Goal: Task Accomplishment & Management: Use online tool/utility

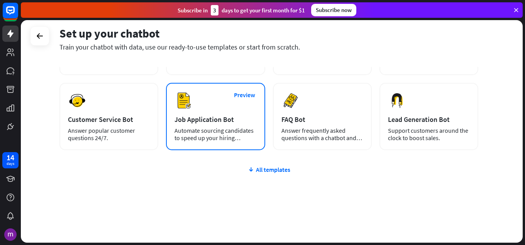
scroll to position [97, 0]
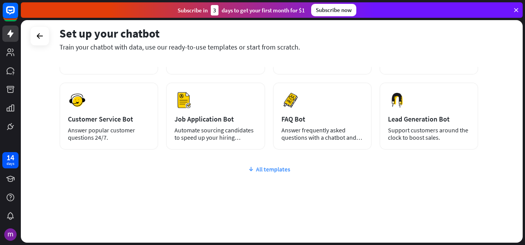
click at [263, 167] on div "All templates" at bounding box center [269, 169] width 419 height 8
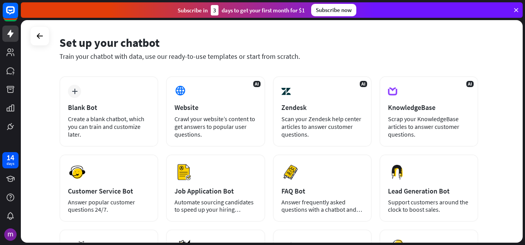
scroll to position [0, 0]
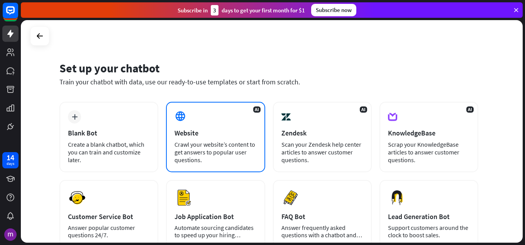
click at [195, 142] on div "Crawl your website’s content to get answers to popular user questions." at bounding box center [216, 151] width 82 height 23
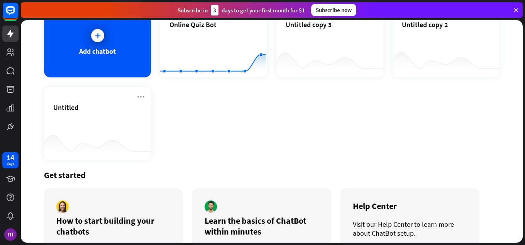
scroll to position [100, 0]
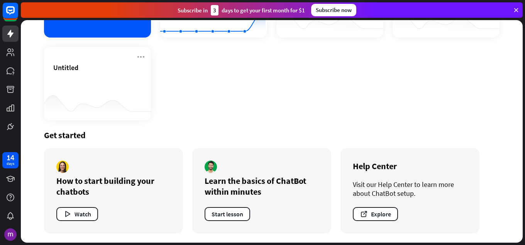
click at [122, 170] on div "How to start building your chatbots Watch" at bounding box center [113, 190] width 139 height 85
click at [116, 163] on div "How to start building your chatbots Watch" at bounding box center [113, 190] width 139 height 85
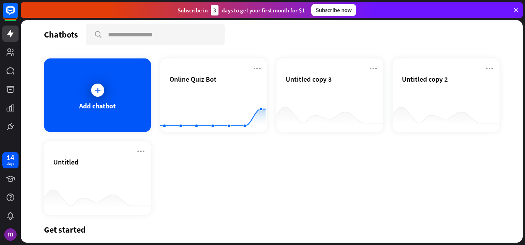
scroll to position [0, 0]
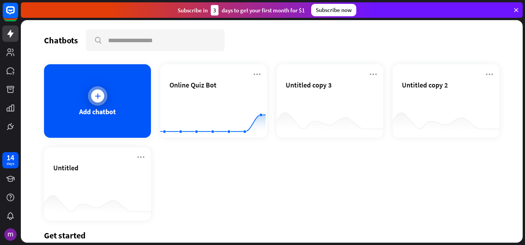
click at [118, 123] on div "Add chatbot" at bounding box center [97, 100] width 107 height 73
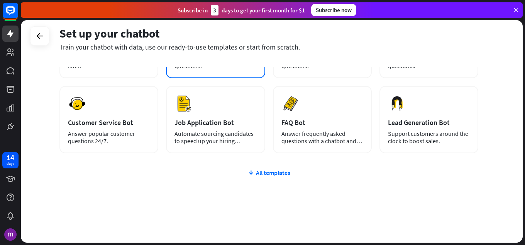
scroll to position [97, 0]
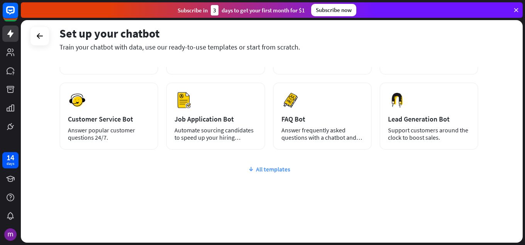
click at [253, 165] on icon at bounding box center [251, 169] width 6 height 8
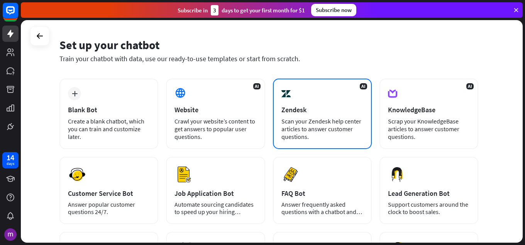
scroll to position [0, 0]
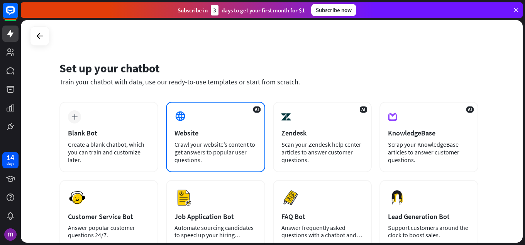
click at [190, 112] on div "AI Website Crawl your website’s content to get answers to popular user question…" at bounding box center [215, 137] width 99 height 70
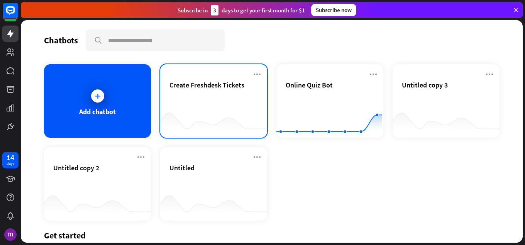
click at [203, 84] on span "Create Freshdesk Tickets" at bounding box center [207, 84] width 75 height 9
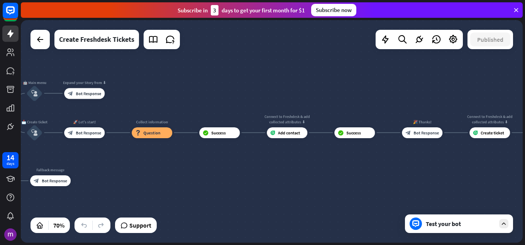
drag, startPoint x: 409, startPoint y: 146, endPoint x: 110, endPoint y: 165, distance: 300.0
click at [109, 165] on div "home_2 Start point 👋 Welcome message block_bot_response Bot Response 🤖 Main men…" at bounding box center [67, 224] width 352 height 156
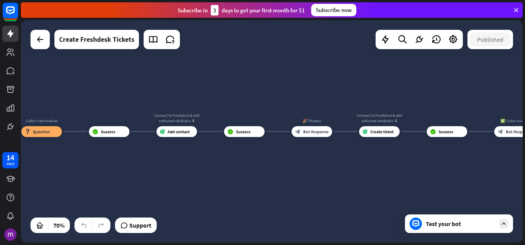
drag, startPoint x: 296, startPoint y: 168, endPoint x: 162, endPoint y: 167, distance: 134.5
click at [162, 167] on div "home_2 Start point 👋 Welcome message block_bot_response Bot Response 🤖 Main men…" at bounding box center [272, 131] width 502 height 222
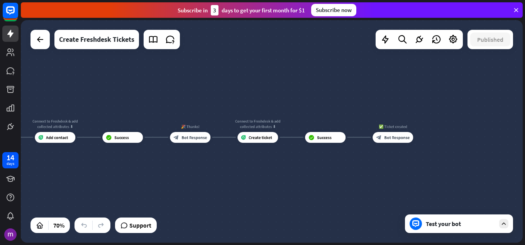
drag, startPoint x: 313, startPoint y: 164, endPoint x: 323, endPoint y: 175, distance: 14.5
click at [239, 168] on div "home_2 Start point 👋 Welcome message block_bot_response Bot Response 🤖 Main men…" at bounding box center [272, 131] width 502 height 222
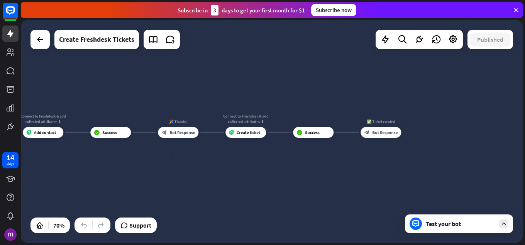
drag, startPoint x: 345, startPoint y: 170, endPoint x: 269, endPoint y: 169, distance: 76.1
click at [269, 169] on div "home_2 Start point 👋 Welcome message block_bot_response Bot Response 🤖 Main men…" at bounding box center [272, 131] width 502 height 222
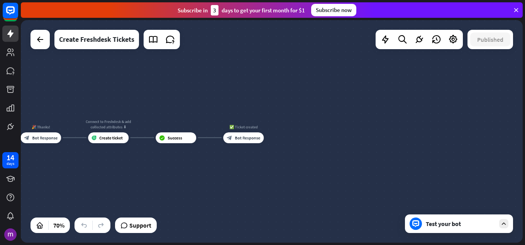
drag, startPoint x: 269, startPoint y: 174, endPoint x: 311, endPoint y: 162, distance: 43.9
click at [270, 173] on div "home_2 Start point 👋 Welcome message block_bot_response Bot Response 🤖 Main men…" at bounding box center [272, 131] width 502 height 222
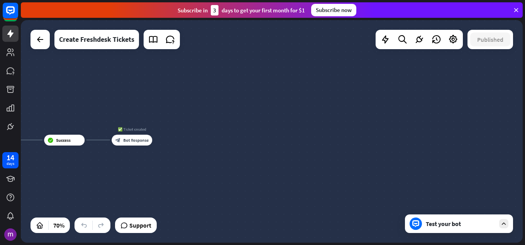
drag, startPoint x: 246, startPoint y: 164, endPoint x: 256, endPoint y: 158, distance: 11.5
click at [248, 163] on div "home_2 Start point 👋 Welcome message block_bot_response Bot Response 🤖 Main men…" at bounding box center [272, 131] width 502 height 222
click at [448, 153] on div "home_2 Start point 👋 Welcome message block_bot_response Bot Response 🤖 Main men…" at bounding box center [272, 131] width 502 height 222
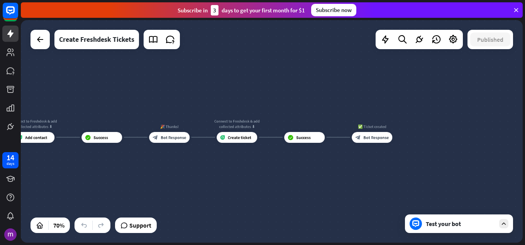
drag, startPoint x: 266, startPoint y: 154, endPoint x: 525, endPoint y: 143, distance: 259.1
click at [525, 143] on div "home_2 Start point 👋 Welcome message block_bot_response Bot Response 🤖 Main men…" at bounding box center [273, 132] width 505 height 224
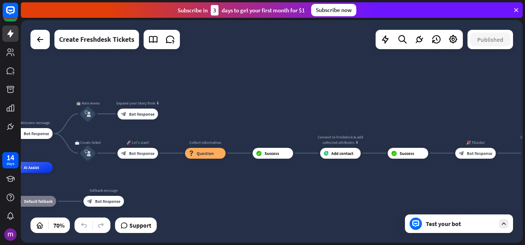
drag, startPoint x: 273, startPoint y: 153, endPoint x: 327, endPoint y: 148, distance: 54.3
click at [510, 172] on div "home_2 Start point 👋 Welcome message block_bot_response Bot Response 🤖 Main men…" at bounding box center [272, 131] width 502 height 222
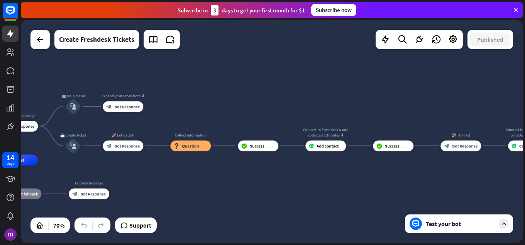
drag, startPoint x: 309, startPoint y: 148, endPoint x: 360, endPoint y: 162, distance: 52.9
click at [474, 162] on div "home_2 Start point 👋 Welcome message block_bot_response Bot Response 🤖 Main men…" at bounding box center [272, 131] width 502 height 222
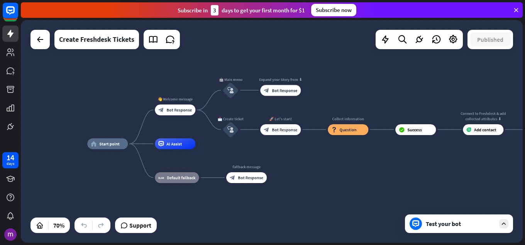
drag, startPoint x: 314, startPoint y: 182, endPoint x: 471, endPoint y: 161, distance: 159.1
click at [471, 162] on div "home_2 Start point 👋 Welcome message block_bot_response Bot Response 🤖 Main men…" at bounding box center [272, 131] width 502 height 222
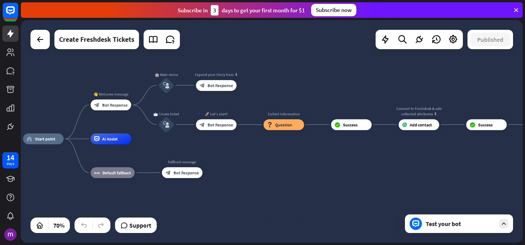
drag, startPoint x: 377, startPoint y: 194, endPoint x: 315, endPoint y: 194, distance: 61.8
click at [315, 194] on div "home_2 Start point 👋 Welcome message block_bot_response Bot Response 🤖 Main men…" at bounding box center [199, 217] width 352 height 156
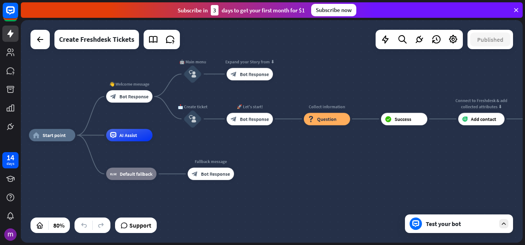
drag, startPoint x: 344, startPoint y: 165, endPoint x: 406, endPoint y: 151, distance: 64.2
click at [398, 153] on div "home_2 Start point 👋 Welcome message block_bot_response Bot Response 🤖 Main men…" at bounding box center [230, 224] width 402 height 178
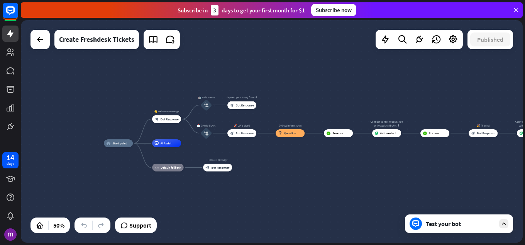
drag, startPoint x: 388, startPoint y: 161, endPoint x: 319, endPoint y: 163, distance: 69.2
click at [319, 163] on div "home_2 Start point 👋 Welcome message block_bot_response Bot Response 🤖 Main men…" at bounding box center [229, 198] width 251 height 111
click at [507, 219] on div at bounding box center [504, 223] width 9 height 9
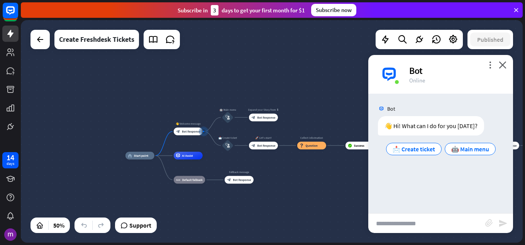
click at [434, 215] on input "text" at bounding box center [427, 222] width 117 height 19
click at [454, 148] on span "🤖 Main menu" at bounding box center [471, 149] width 38 height 8
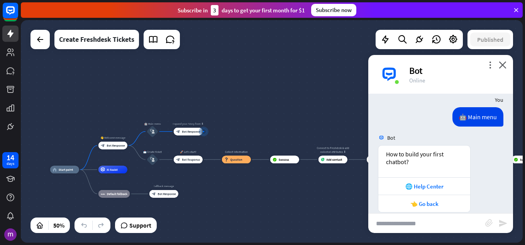
scroll to position [58, 0]
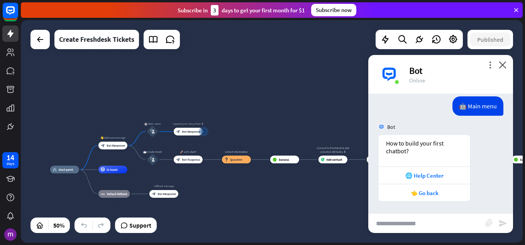
click at [508, 64] on div "more_vert close Bot Online" at bounding box center [441, 74] width 145 height 39
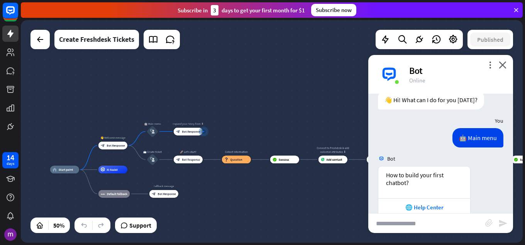
scroll to position [0, 0]
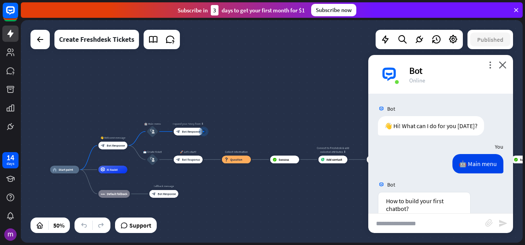
click at [439, 231] on input "text" at bounding box center [427, 222] width 117 height 19
click at [393, 221] on input "********" at bounding box center [427, 222] width 117 height 19
click at [395, 225] on input "********" at bounding box center [427, 222] width 117 height 19
click at [388, 224] on input "*******" at bounding box center [427, 222] width 117 height 19
click at [415, 219] on input "********" at bounding box center [427, 222] width 117 height 19
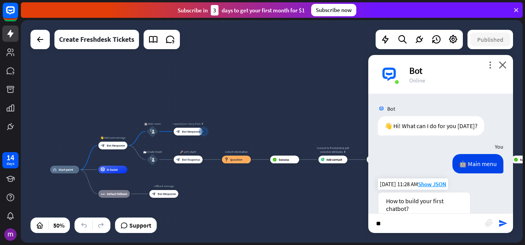
type input "*"
type input "********"
click at [501, 224] on icon "send" at bounding box center [503, 222] width 9 height 9
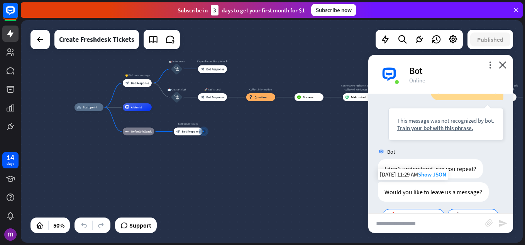
scroll to position [233, 0]
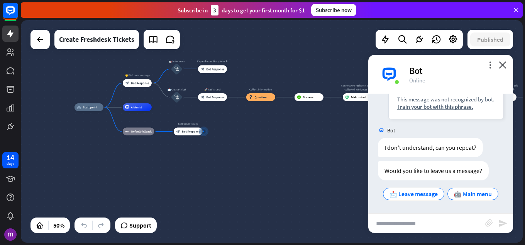
click at [447, 220] on input "text" at bounding box center [427, 222] width 117 height 19
type input "********"
click at [445, 187] on div "📩 Leave message" at bounding box center [413, 193] width 61 height 12
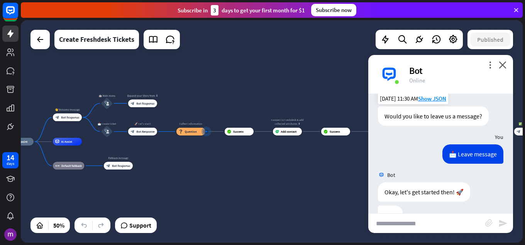
scroll to position [435, 0]
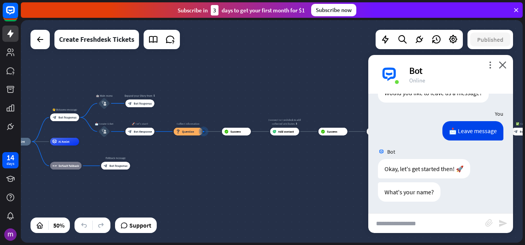
drag, startPoint x: 462, startPoint y: 224, endPoint x: 457, endPoint y: 227, distance: 5.4
click at [457, 227] on input "text" at bounding box center [427, 222] width 117 height 19
type input "*****"
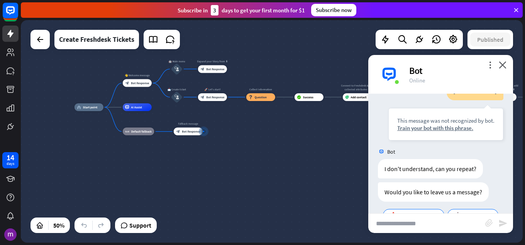
scroll to position [610, 0]
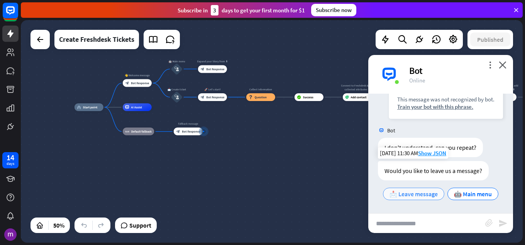
click at [438, 190] on span "📩 Leave message" at bounding box center [414, 194] width 48 height 8
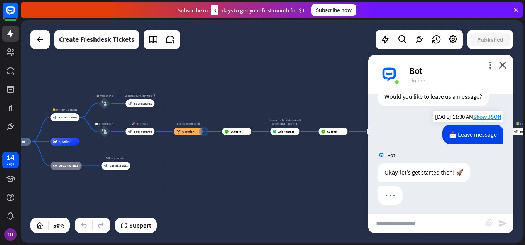
scroll to position [673, 0]
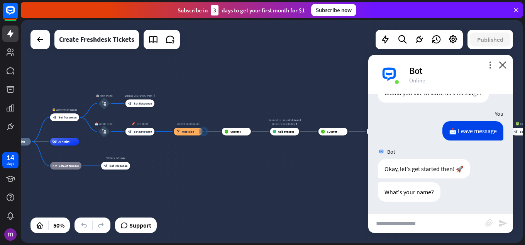
click at [436, 233] on div "home_2 Start point 👋 Welcome message block_bot_response Bot Response 🤖 Main men…" at bounding box center [272, 131] width 502 height 222
click at [434, 229] on input "text" at bounding box center [427, 222] width 117 height 19
type input "*****"
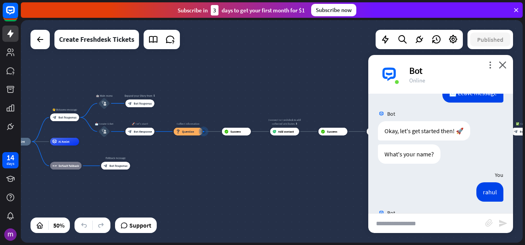
scroll to position [748, 0]
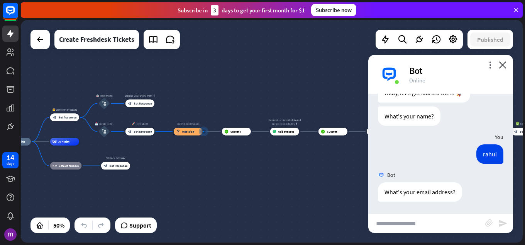
click at [444, 224] on input "text" at bounding box center [427, 222] width 117 height 19
type input "*******"
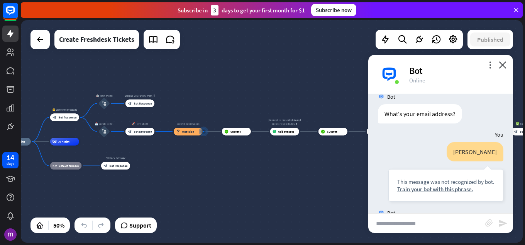
scroll to position [864, 0]
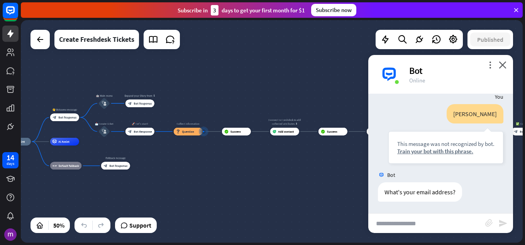
click at [469, 219] on input "text" at bounding box center [427, 222] width 117 height 19
type input "***"
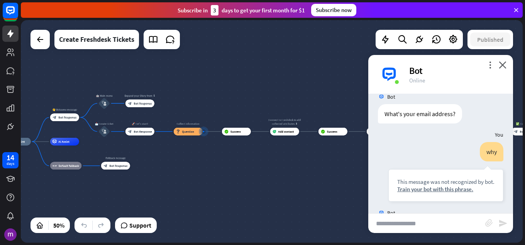
scroll to position [980, 0]
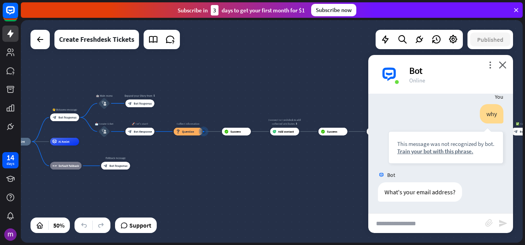
click at [425, 229] on input "text" at bounding box center [427, 222] width 117 height 19
click at [428, 225] on input "text" at bounding box center [427, 222] width 117 height 19
type input "**********"
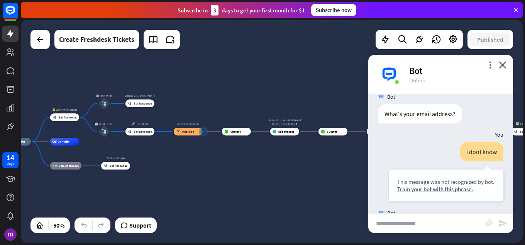
scroll to position [1096, 0]
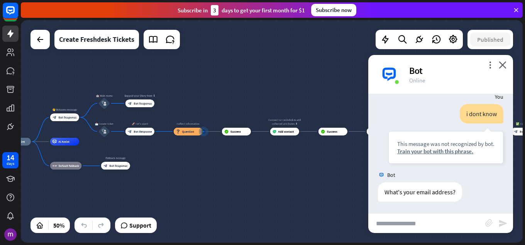
click at [508, 66] on div "more_vert close Bot Online" at bounding box center [441, 74] width 145 height 39
click at [505, 65] on icon "close" at bounding box center [503, 64] width 8 height 7
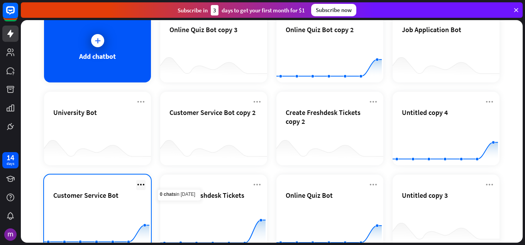
scroll to position [34, 0]
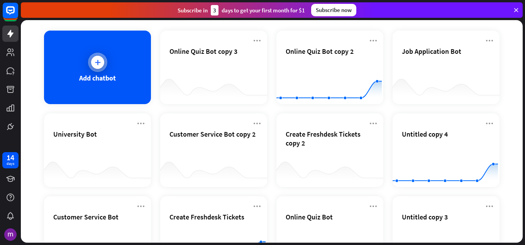
click at [128, 78] on div "Add chatbot" at bounding box center [97, 67] width 107 height 73
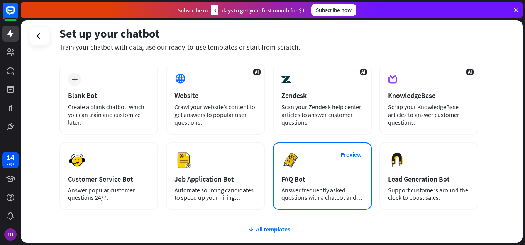
scroll to position [97, 0]
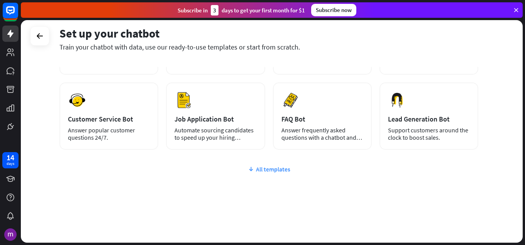
click at [289, 168] on div "All templates" at bounding box center [269, 169] width 419 height 8
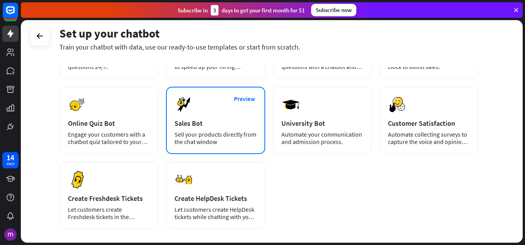
scroll to position [175, 0]
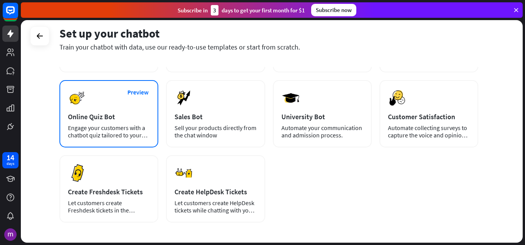
click at [112, 128] on div "Engage your customers with a chatbot quiz tailored to your needs." at bounding box center [109, 131] width 82 height 15
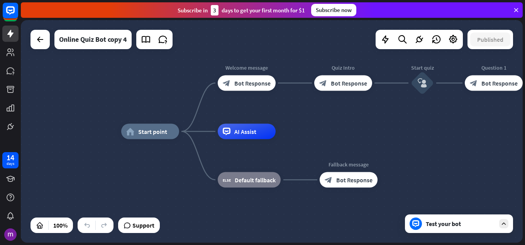
click at [466, 228] on div "Test your bot" at bounding box center [459, 223] width 108 height 19
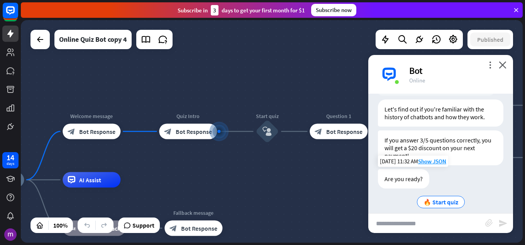
scroll to position [145, 0]
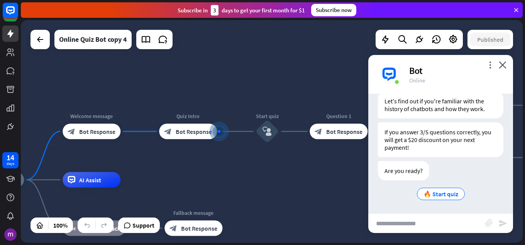
click at [449, 221] on input "text" at bounding box center [427, 222] width 117 height 19
click at [450, 190] on span "🔥 Start quiz" at bounding box center [441, 194] width 35 height 8
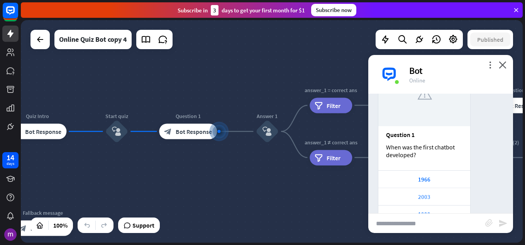
scroll to position [360, 0]
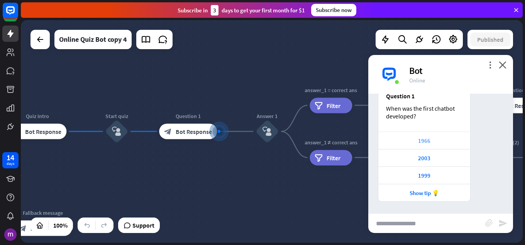
click at [438, 137] on div "1966" at bounding box center [425, 140] width 84 height 7
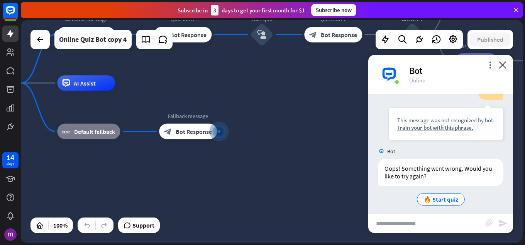
scroll to position [505, 0]
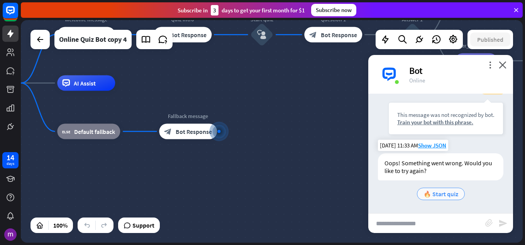
click at [443, 196] on span "🔥 Start quiz" at bounding box center [441, 194] width 35 height 8
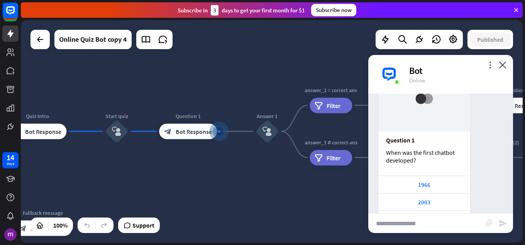
scroll to position [720, 0]
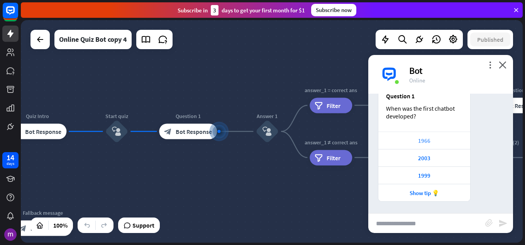
click at [438, 141] on div "1966" at bounding box center [425, 140] width 84 height 7
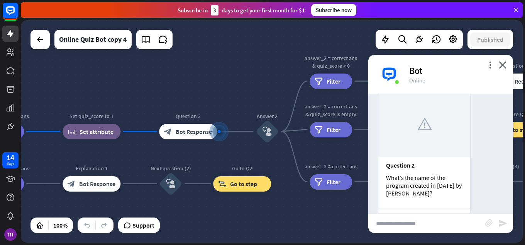
scroll to position [887, 0]
click at [385, 176] on div "Question 2 What's the name of the program created in [DATE] by [PERSON_NAME]?" at bounding box center [425, 183] width 92 height 52
drag, startPoint x: 385, startPoint y: 176, endPoint x: 402, endPoint y: 186, distance: 19.7
click at [406, 184] on div "Question 2 What's the name of the program created in [DATE] by [PERSON_NAME]?" at bounding box center [425, 183] width 92 height 52
click at [395, 177] on div "What's the name of the program created in [DATE] by [PERSON_NAME]?" at bounding box center [424, 185] width 77 height 23
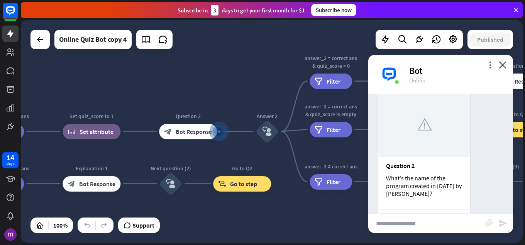
drag, startPoint x: 395, startPoint y: 177, endPoint x: 410, endPoint y: 187, distance: 17.4
click at [410, 187] on div "What's the name of the program created in [DATE] by [PERSON_NAME]?" at bounding box center [424, 185] width 77 height 23
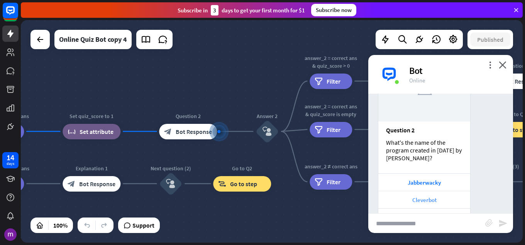
scroll to position [964, 0]
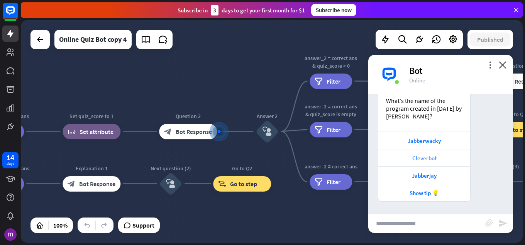
click at [413, 155] on div "Cleverbot" at bounding box center [425, 157] width 84 height 7
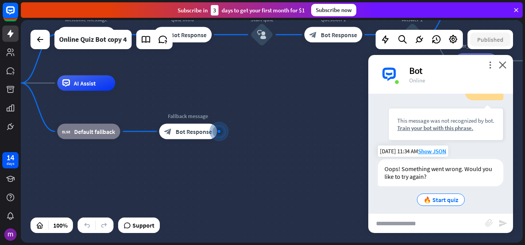
scroll to position [1109, 0]
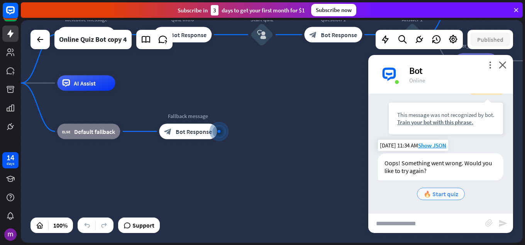
click at [427, 196] on span "🔥 Start quiz" at bounding box center [441, 194] width 35 height 8
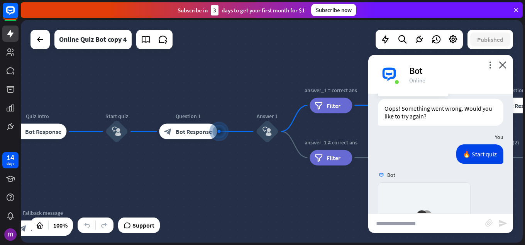
scroll to position [1324, 0]
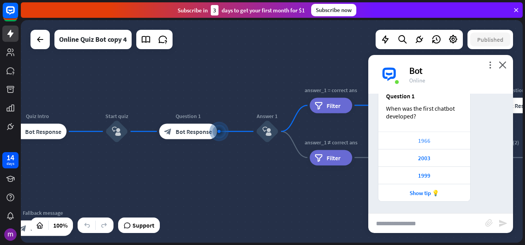
click at [431, 138] on div "1966" at bounding box center [425, 140] width 84 height 7
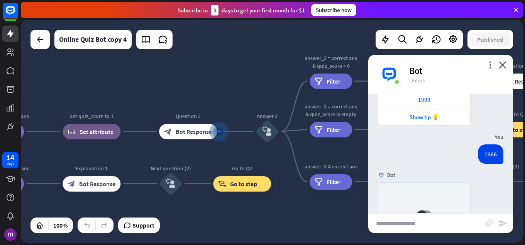
scroll to position [1568, 0]
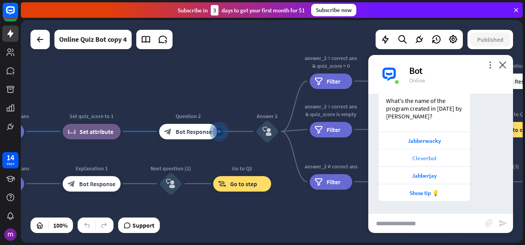
click at [434, 156] on div "Cleverbot" at bounding box center [425, 157] width 84 height 7
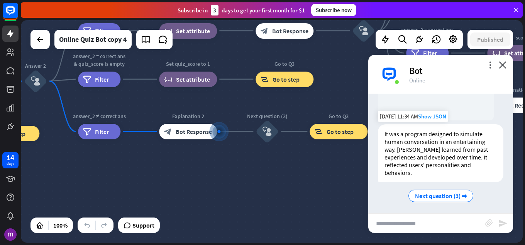
scroll to position [1824, 0]
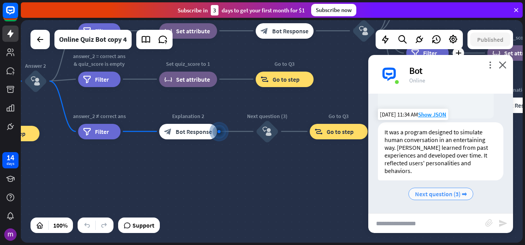
click at [462, 190] on span "Next question (3) ➡" at bounding box center [441, 194] width 52 height 8
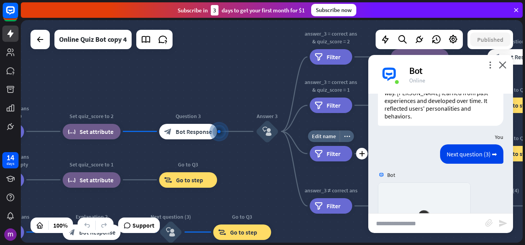
scroll to position [2039, 0]
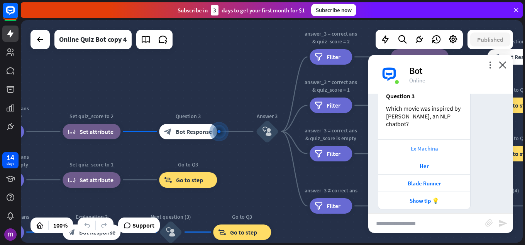
click at [425, 139] on div "Ex Machina" at bounding box center [425, 147] width 92 height 17
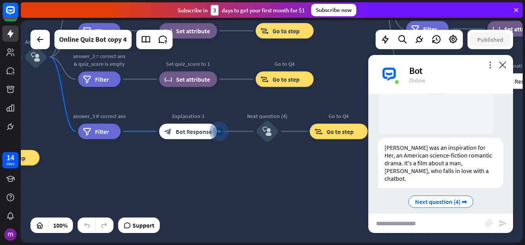
scroll to position [2263, 0]
click at [433, 197] on span "Next question (4) ➡" at bounding box center [441, 201] width 52 height 8
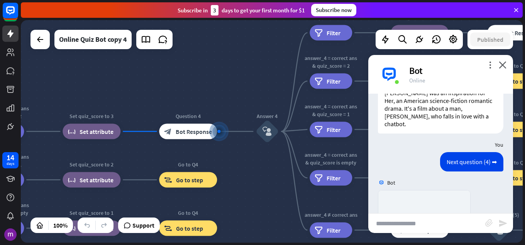
scroll to position [2479, 0]
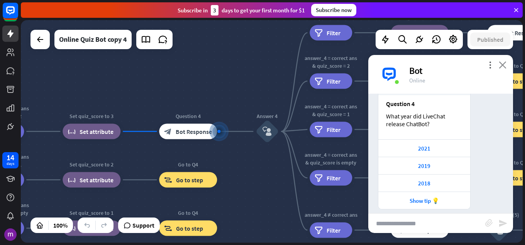
click at [505, 66] on icon "close" at bounding box center [503, 64] width 8 height 7
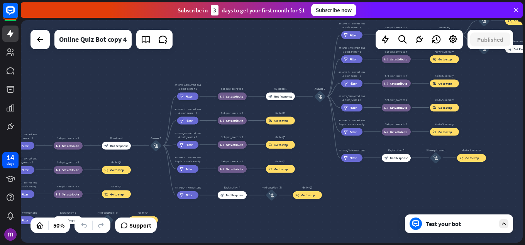
drag, startPoint x: 349, startPoint y: 173, endPoint x: 151, endPoint y: 160, distance: 198.2
click at [151, 160] on div "home_2 Start point Welcome message block_bot_response Bot Response Quiz Intro b…" at bounding box center [272, 131] width 502 height 222
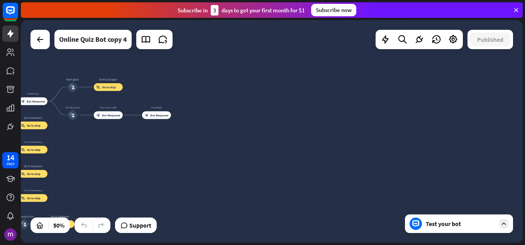
drag, startPoint x: 517, startPoint y: 97, endPoint x: 105, endPoint y: 165, distance: 417.6
click at [105, 165] on div "home_2 Start point Welcome message block_bot_response Bot Response Quiz Intro b…" at bounding box center [272, 131] width 502 height 222
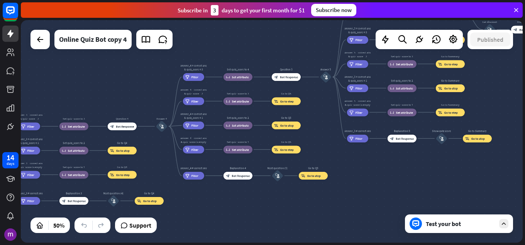
drag, startPoint x: 105, startPoint y: 165, endPoint x: 525, endPoint y: 83, distance: 427.5
click at [525, 83] on div "home_2 Start point Welcome message block_bot_response Bot Response Quiz Intro b…" at bounding box center [273, 132] width 505 height 224
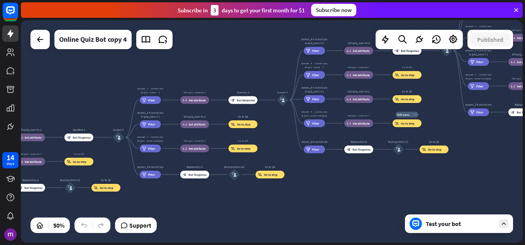
drag, startPoint x: 274, startPoint y: 161, endPoint x: 398, endPoint y: 126, distance: 128.4
click at [398, 126] on div "Edit name more_horiz block_goto Go to step" at bounding box center [407, 123] width 29 height 8
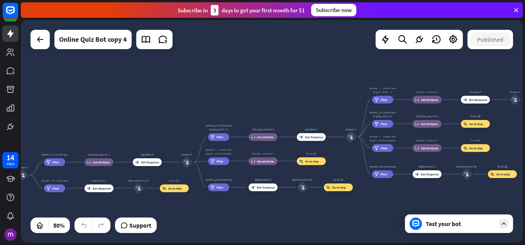
drag, startPoint x: 269, startPoint y: 141, endPoint x: 525, endPoint y: 100, distance: 259.4
click at [525, 100] on div "home_2 Start point Welcome message block_bot_response Bot Response Quiz Intro b…" at bounding box center [273, 132] width 505 height 224
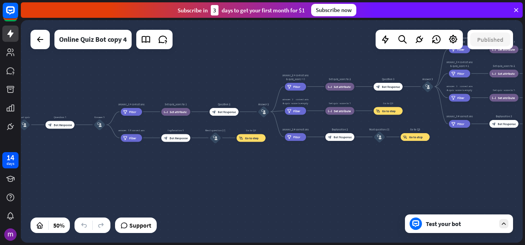
drag, startPoint x: 376, startPoint y: 119, endPoint x: 412, endPoint y: 114, distance: 36.7
click at [412, 114] on div "home_2 Start point Welcome message block_bot_response Bot Response Quiz Intro b…" at bounding box center [272, 131] width 502 height 222
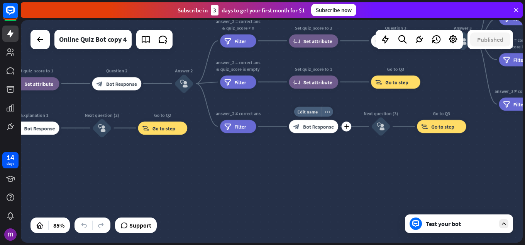
click at [329, 131] on div "block_bot_response Bot Response" at bounding box center [313, 125] width 49 height 13
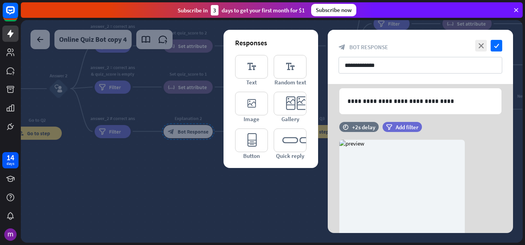
scroll to position [7, 0]
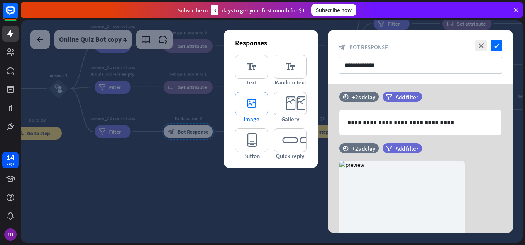
click at [265, 113] on icon "editor_image" at bounding box center [251, 104] width 33 height 24
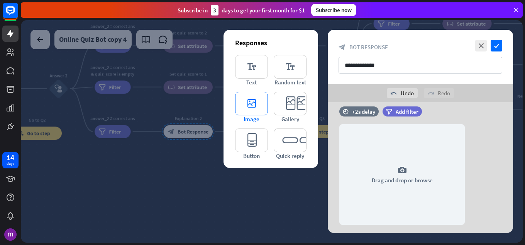
scroll to position [291, 0]
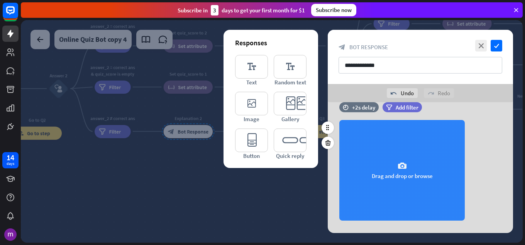
click at [409, 166] on div "camera Drag and drop or browse" at bounding box center [403, 170] width 126 height 100
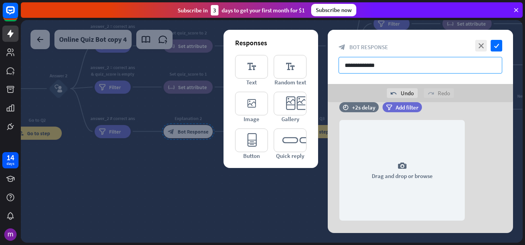
click at [394, 71] on input "**********" at bounding box center [421, 65] width 164 height 17
type input "*"
type input "*******"
click at [414, 68] on input "*******" at bounding box center [421, 65] width 164 height 17
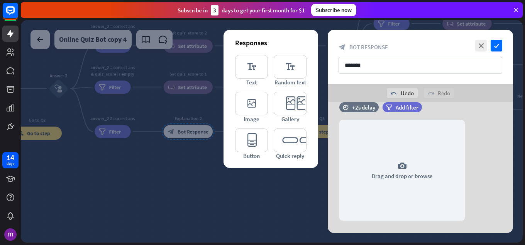
click at [458, 100] on div "undo Undo redo Redo" at bounding box center [420, 93] width 185 height 18
click at [497, 46] on icon "check" at bounding box center [497, 46] width 12 height 12
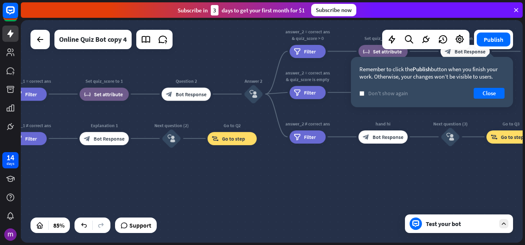
drag, startPoint x: 148, startPoint y: 190, endPoint x: 525, endPoint y: 201, distance: 377.7
click at [525, 201] on div "home_2 Start point Welcome message block_bot_response Bot Response Quiz Intro b…" at bounding box center [273, 132] width 505 height 224
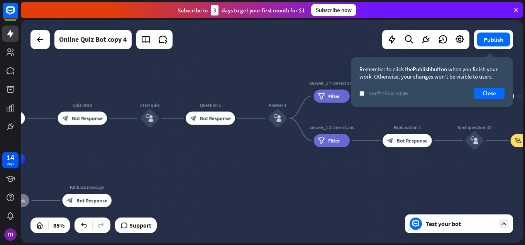
drag, startPoint x: 326, startPoint y: 196, endPoint x: 447, endPoint y: 184, distance: 121.5
click at [452, 186] on div "home_2 Start point Welcome message block_bot_response Bot Response Quiz Intro b…" at bounding box center [272, 131] width 502 height 222
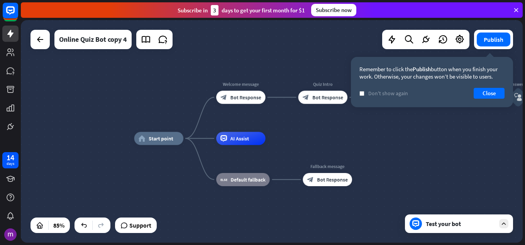
drag, startPoint x: 285, startPoint y: 178, endPoint x: 525, endPoint y: 153, distance: 241.3
click at [525, 153] on div "home_2 Start point Welcome message block_bot_response Bot Response Quiz Intro b…" at bounding box center [273, 132] width 505 height 224
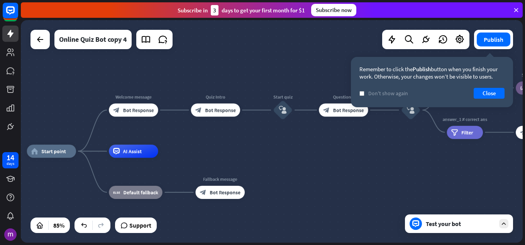
drag, startPoint x: 445, startPoint y: 143, endPoint x: 333, endPoint y: 166, distance: 114.3
click at [333, 166] on div "home_2 Start point Welcome message block_bot_response Bot Response Quiz Intro b…" at bounding box center [240, 245] width 427 height 189
click at [502, 92] on button "Close" at bounding box center [489, 93] width 31 height 11
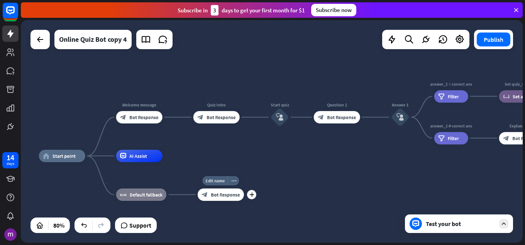
click at [231, 193] on span "Bot Response" at bounding box center [225, 194] width 29 height 6
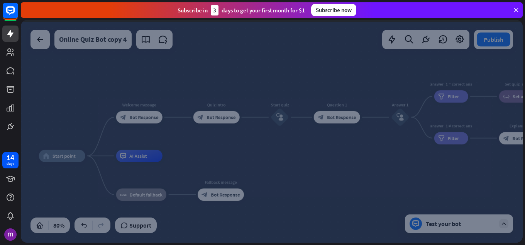
click at [231, 193] on div at bounding box center [272, 131] width 502 height 222
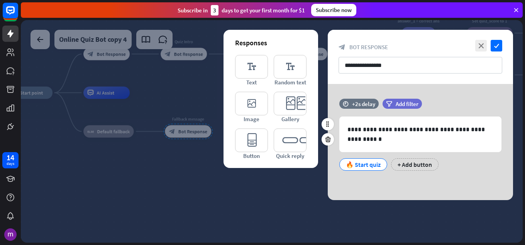
click at [370, 162] on div "🔥 Start quiz" at bounding box center [363, 164] width 35 height 12
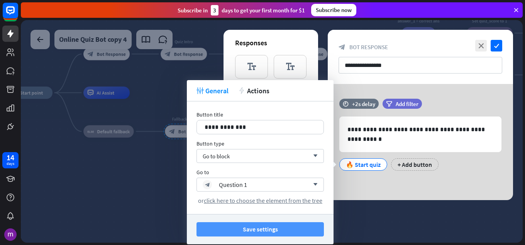
click at [308, 229] on button "Save settings" at bounding box center [261, 229] width 128 height 14
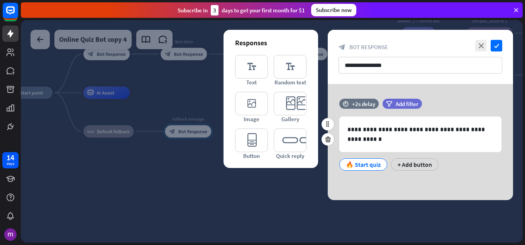
click at [365, 165] on div "🔥 Start quiz" at bounding box center [363, 164] width 35 height 12
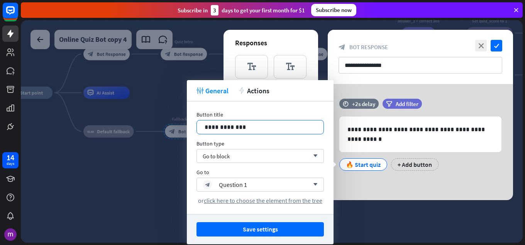
click at [294, 128] on p "**********" at bounding box center [260, 127] width 111 height 10
click at [318, 184] on icon "arrow_down" at bounding box center [313, 184] width 9 height 5
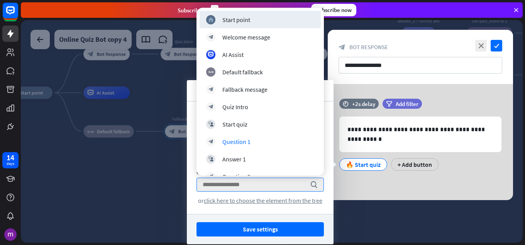
click at [309, 208] on div "**********" at bounding box center [260, 157] width 147 height 112
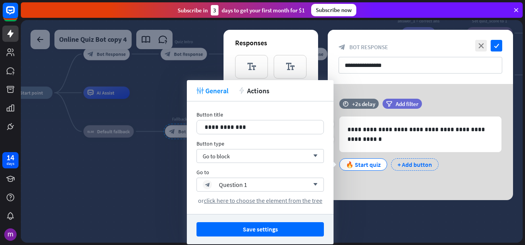
click at [400, 160] on div "+ Add button" at bounding box center [415, 164] width 48 height 12
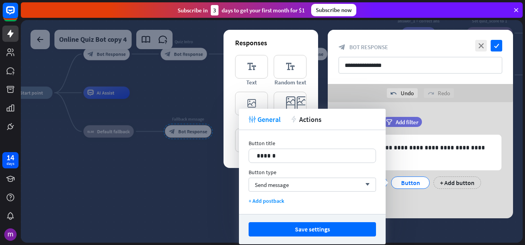
click at [216, 196] on div at bounding box center [272, 131] width 502 height 222
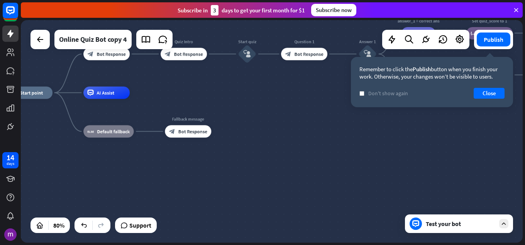
click at [451, 222] on div "Test your bot" at bounding box center [461, 223] width 70 height 8
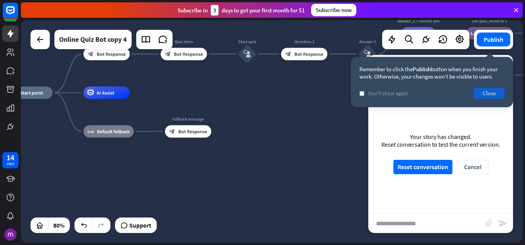
click at [481, 92] on button "Close" at bounding box center [489, 93] width 31 height 11
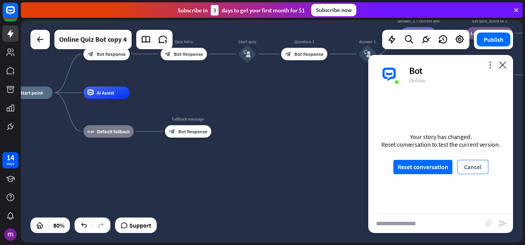
click at [466, 170] on button "Cancel" at bounding box center [473, 167] width 31 height 14
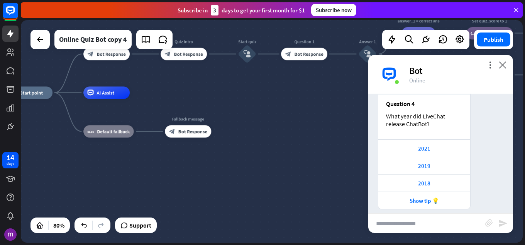
click at [501, 66] on icon "close" at bounding box center [503, 64] width 8 height 7
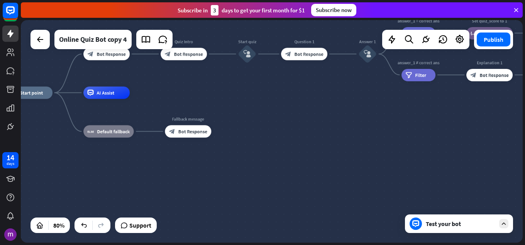
click at [459, 229] on div "Test your bot" at bounding box center [459, 223] width 108 height 19
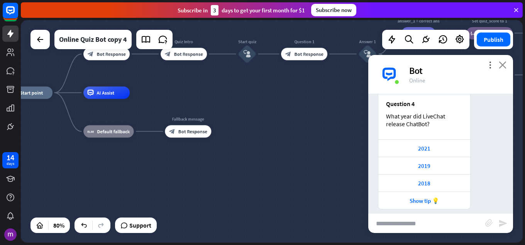
click at [502, 65] on icon "close" at bounding box center [503, 64] width 8 height 7
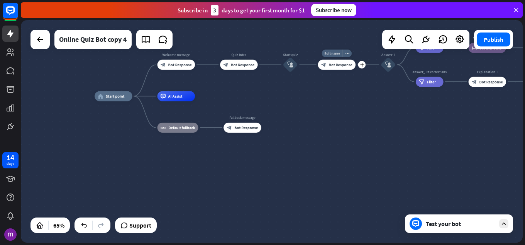
click at [335, 65] on span "Bot Response" at bounding box center [341, 64] width 24 height 5
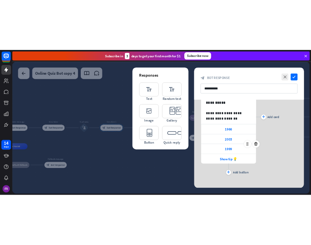
scroll to position [99, 0]
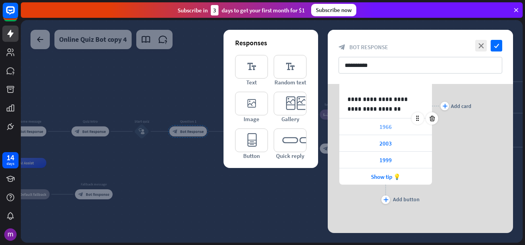
click at [391, 126] on span "1966" at bounding box center [386, 126] width 12 height 7
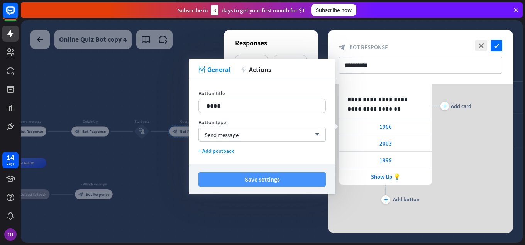
click at [298, 179] on button "Save settings" at bounding box center [263, 179] width 128 height 14
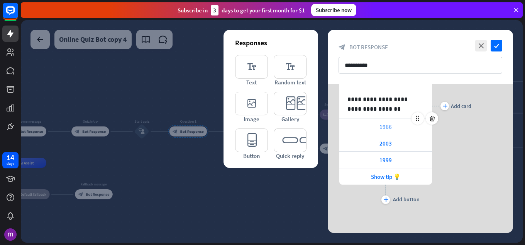
click at [379, 131] on div "1966" at bounding box center [386, 126] width 93 height 16
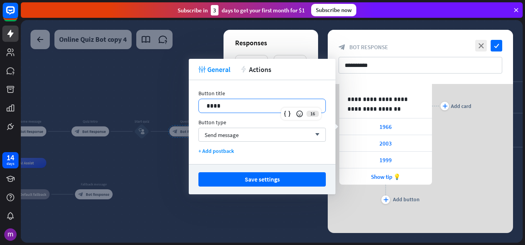
click at [235, 105] on p "****" at bounding box center [262, 106] width 111 height 10
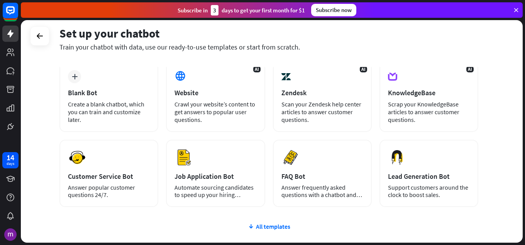
scroll to position [97, 0]
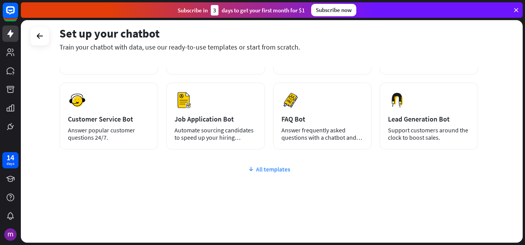
click at [272, 169] on div "All templates" at bounding box center [269, 169] width 419 height 8
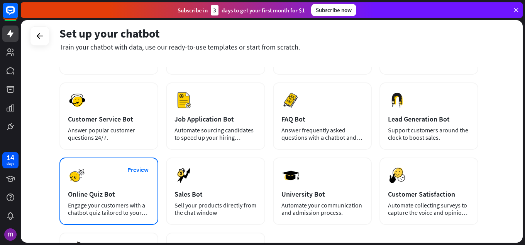
click at [149, 190] on div "Online Quiz Bot" at bounding box center [109, 193] width 82 height 9
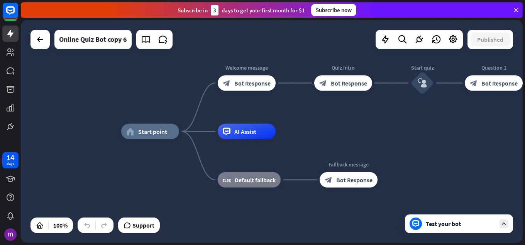
click at [505, 224] on icon at bounding box center [504, 223] width 7 height 7
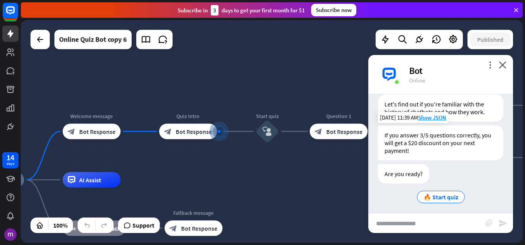
scroll to position [145, 0]
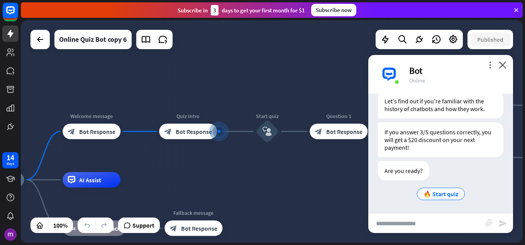
click at [435, 224] on input "text" at bounding box center [427, 222] width 117 height 19
type input "**"
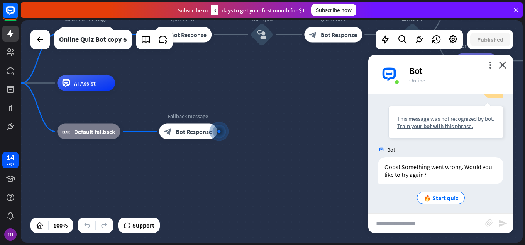
scroll to position [268, 0]
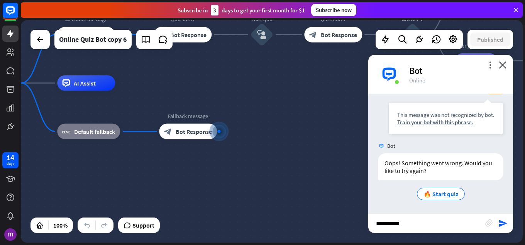
type input "**********"
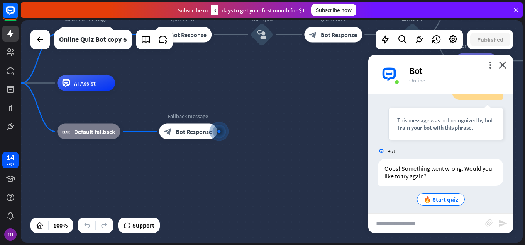
scroll to position [392, 0]
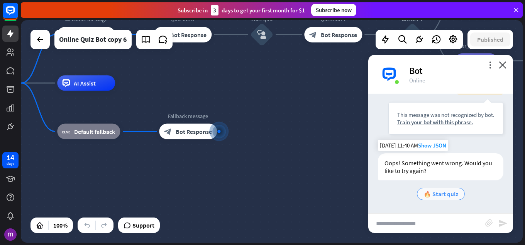
click at [451, 198] on div "🔥 Start quiz" at bounding box center [441, 193] width 48 height 12
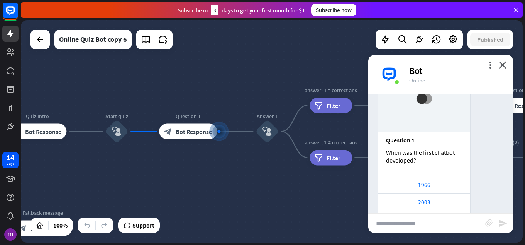
scroll to position [607, 0]
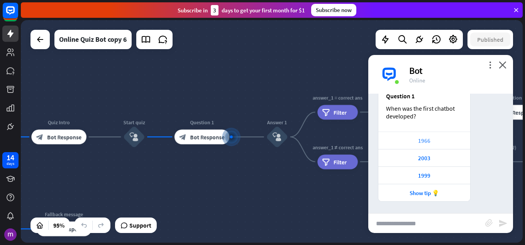
click at [430, 138] on div "1966" at bounding box center [425, 140] width 84 height 7
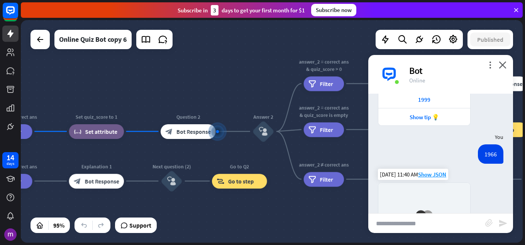
scroll to position [851, 0]
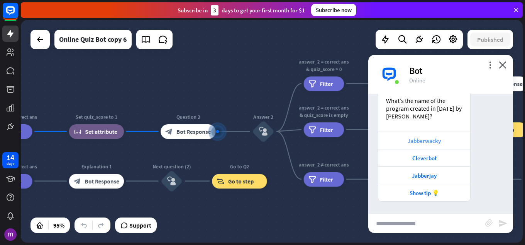
click at [437, 137] on div "Jabberwacky" at bounding box center [425, 140] width 84 height 7
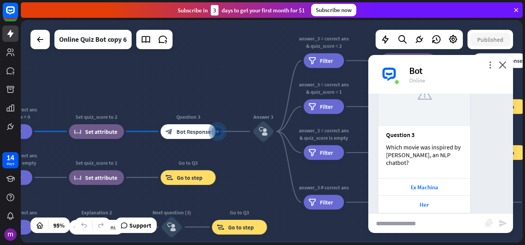
scroll to position [1088, 0]
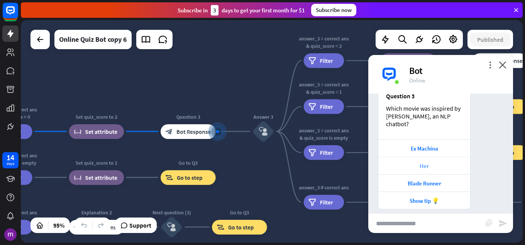
click at [425, 162] on div "Her" at bounding box center [425, 165] width 84 height 7
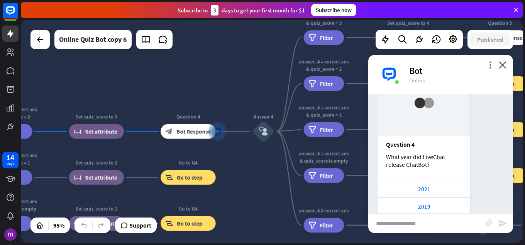
scroll to position [1324, 0]
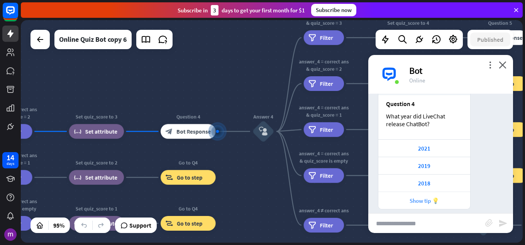
click at [420, 197] on div "Show tip 💡" at bounding box center [425, 200] width 84 height 7
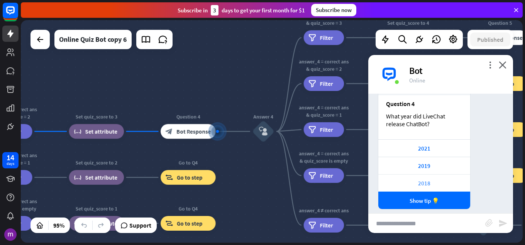
click at [435, 179] on div "2018" at bounding box center [425, 182] width 84 height 7
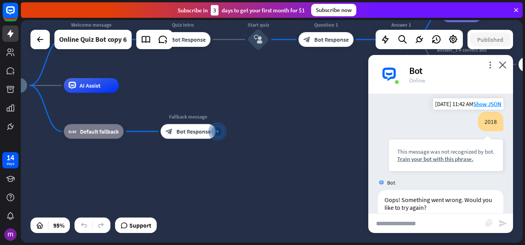
scroll to position [1469, 0]
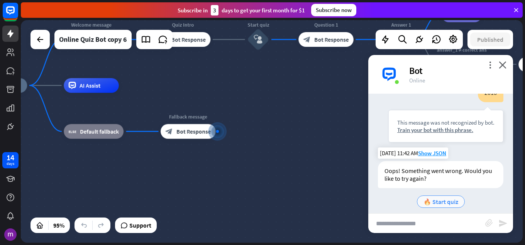
click at [427, 197] on span "🔥 Start quiz" at bounding box center [441, 201] width 35 height 8
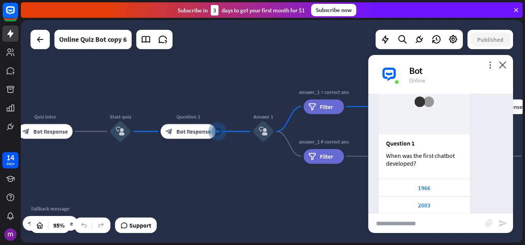
scroll to position [1684, 0]
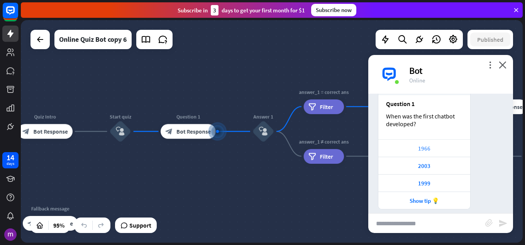
click at [440, 145] on div "1966" at bounding box center [425, 148] width 84 height 7
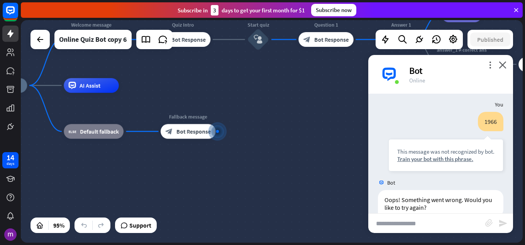
scroll to position [1829, 0]
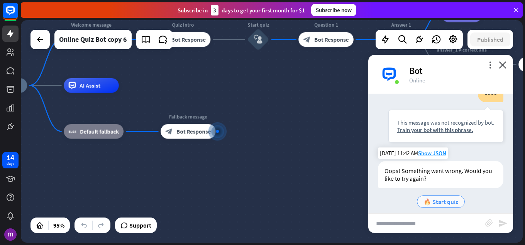
click at [426, 197] on span "🔥 Start quiz" at bounding box center [441, 201] width 35 height 8
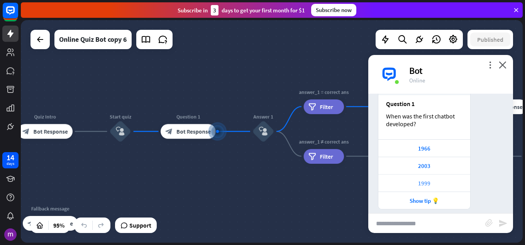
scroll to position [2044, 0]
click at [424, 145] on div "1966" at bounding box center [425, 148] width 84 height 7
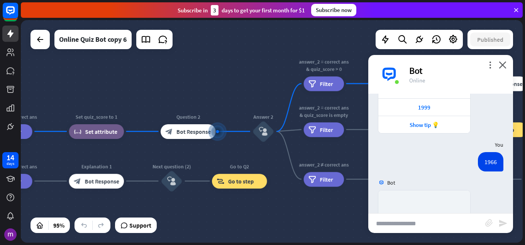
scroll to position [2289, 0]
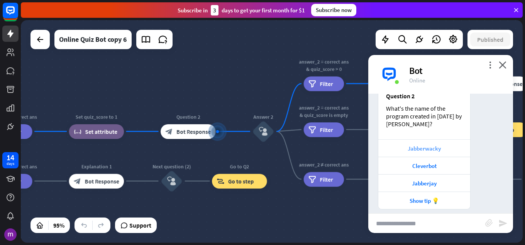
click at [434, 145] on div "Jabberwacky" at bounding box center [425, 148] width 84 height 7
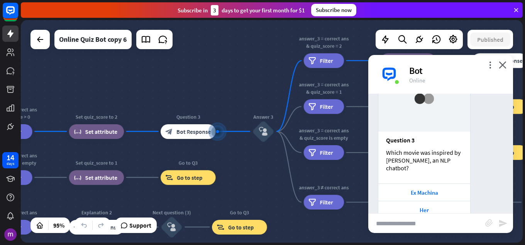
scroll to position [2525, 0]
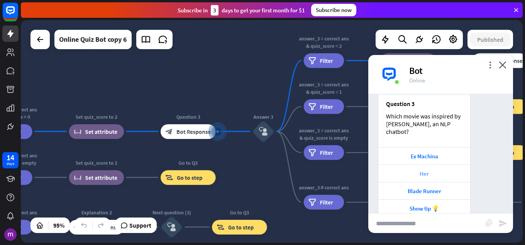
click at [408, 170] on div "Her" at bounding box center [425, 173] width 84 height 7
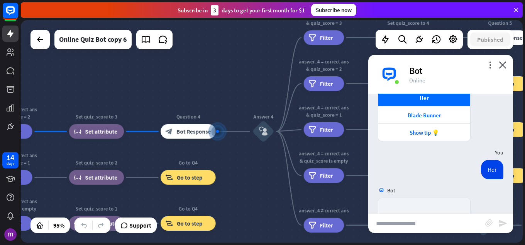
scroll to position [2762, 0]
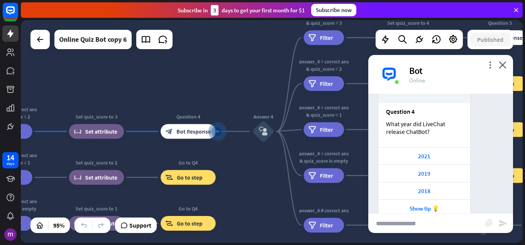
click at [437, 222] on input "text" at bounding box center [427, 222] width 117 height 19
type input "****"
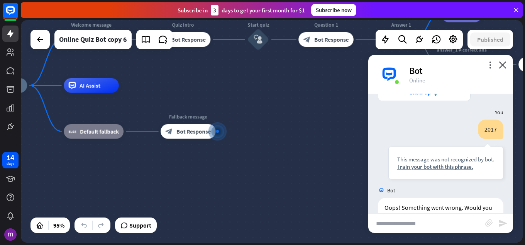
scroll to position [2906, 0]
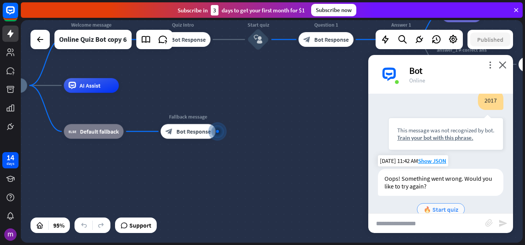
click at [436, 205] on span "🔥 Start quiz" at bounding box center [441, 209] width 35 height 8
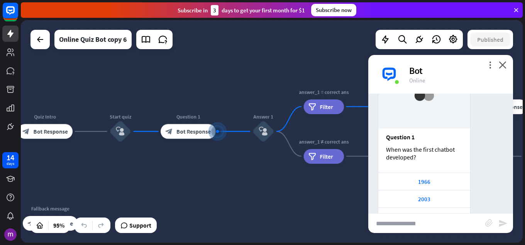
scroll to position [3122, 0]
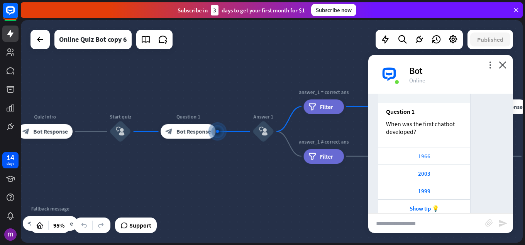
click at [454, 152] on div "1966" at bounding box center [425, 155] width 84 height 7
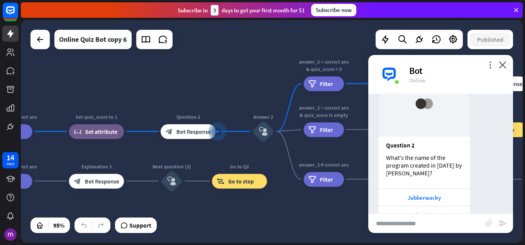
scroll to position [3366, 0]
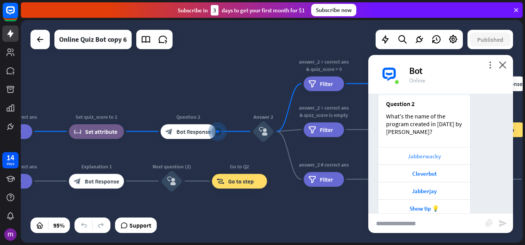
click at [427, 152] on div "Jabberwacky" at bounding box center [425, 155] width 84 height 7
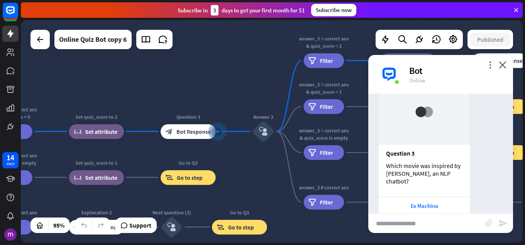
scroll to position [3602, 0]
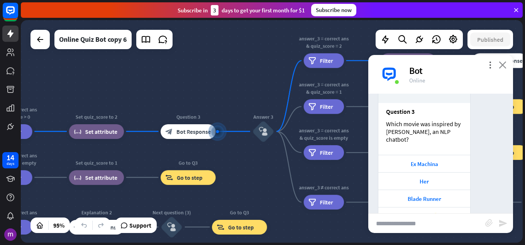
click at [503, 65] on icon "close" at bounding box center [503, 64] width 8 height 7
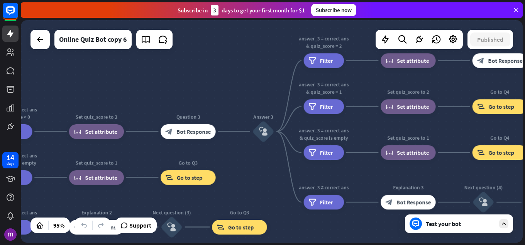
click at [474, 217] on div "Test your bot" at bounding box center [459, 223] width 108 height 19
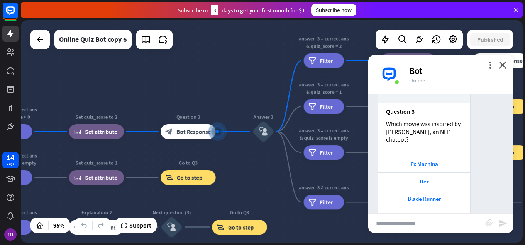
click at [432, 229] on input "text" at bounding box center [427, 222] width 117 height 19
click at [497, 61] on div "more_vert close Bot Online" at bounding box center [441, 74] width 145 height 39
click at [503, 62] on icon "close" at bounding box center [503, 64] width 8 height 7
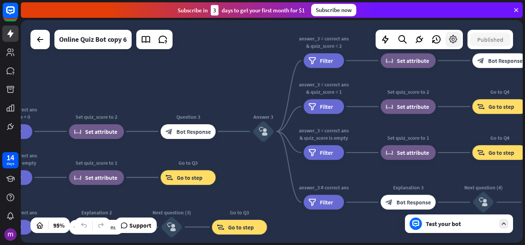
click at [458, 37] on icon at bounding box center [454, 39] width 10 height 10
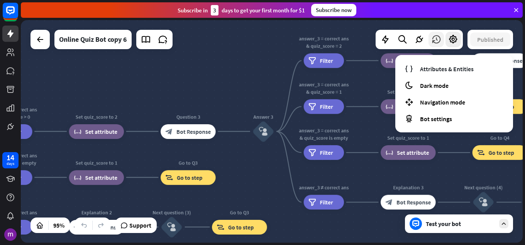
click at [433, 38] on icon at bounding box center [437, 39] width 10 height 10
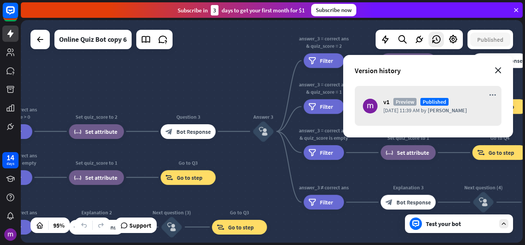
click at [498, 69] on icon "close" at bounding box center [498, 70] width 7 height 6
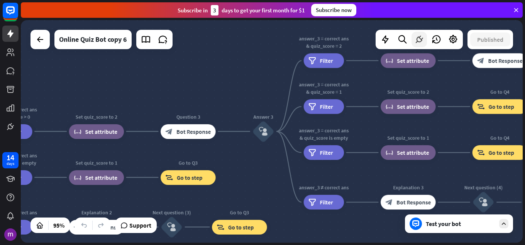
click at [415, 46] on div at bounding box center [419, 39] width 15 height 15
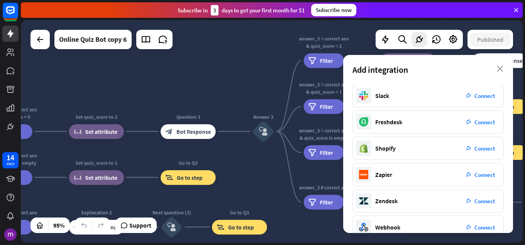
scroll to position [0, 0]
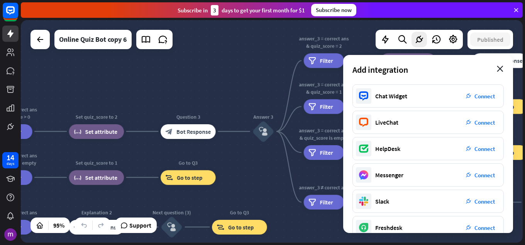
click at [500, 66] on icon "close" at bounding box center [500, 69] width 7 height 6
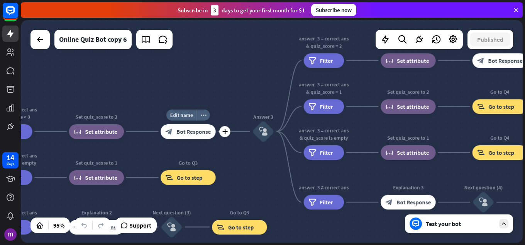
click at [187, 134] on span "Bot Response" at bounding box center [194, 131] width 34 height 7
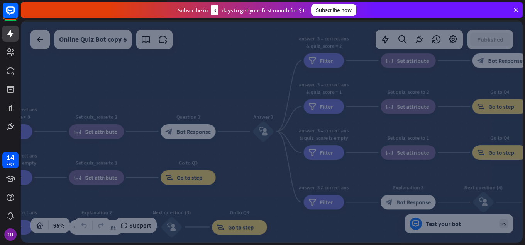
click at [187, 134] on div at bounding box center [272, 131] width 502 height 222
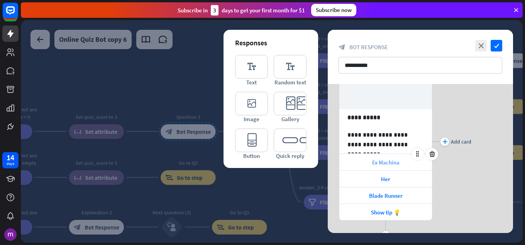
scroll to position [77, 0]
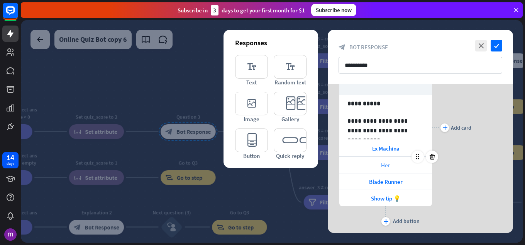
click at [383, 162] on span "Her" at bounding box center [385, 164] width 9 height 7
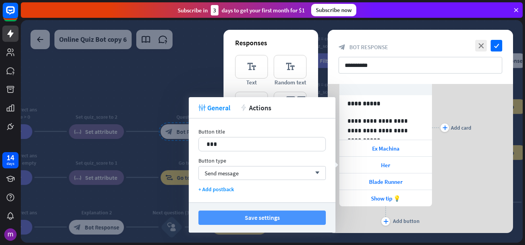
click at [262, 213] on button "Save settings" at bounding box center [263, 217] width 128 height 14
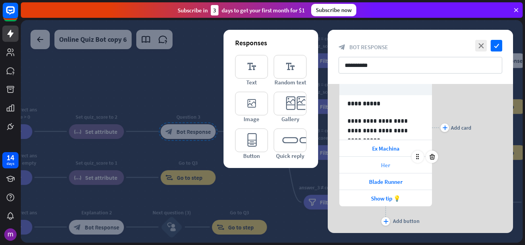
scroll to position [0, 0]
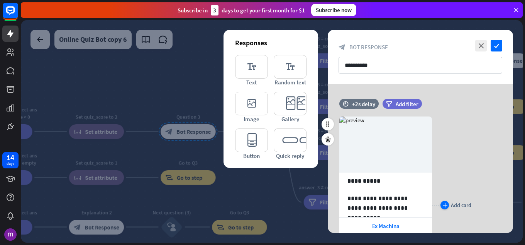
click at [454, 207] on div "Add card" at bounding box center [461, 204] width 20 height 7
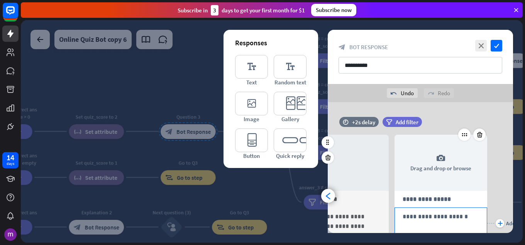
scroll to position [0, 64]
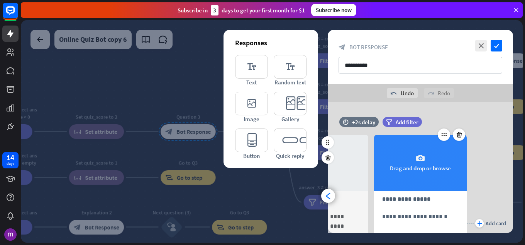
drag, startPoint x: 420, startPoint y: 174, endPoint x: 436, endPoint y: 159, distance: 22.1
click at [436, 159] on div "camera Drag and drop or browse" at bounding box center [420, 162] width 93 height 56
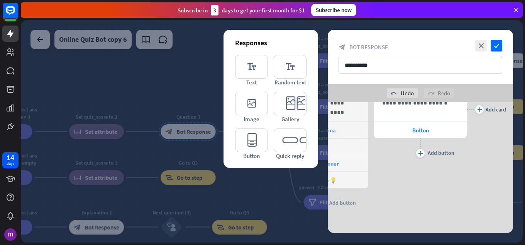
scroll to position [117, 0]
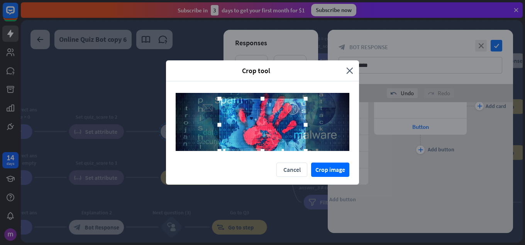
drag, startPoint x: 262, startPoint y: 146, endPoint x: 264, endPoint y: 153, distance: 7.2
click at [264, 153] on div at bounding box center [262, 121] width 193 height 81
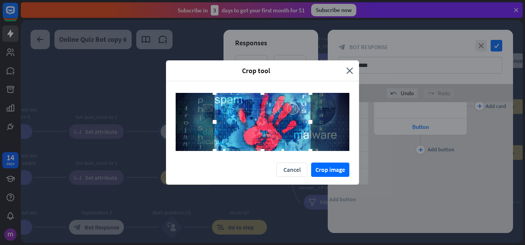
drag, startPoint x: 261, startPoint y: 99, endPoint x: 261, endPoint y: 91, distance: 7.3
click at [261, 91] on div at bounding box center [262, 121] width 193 height 81
click at [327, 170] on button "Crop image" at bounding box center [330, 169] width 38 height 14
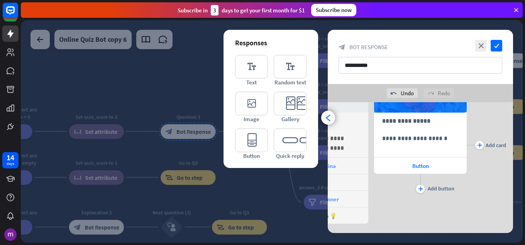
scroll to position [78, 0]
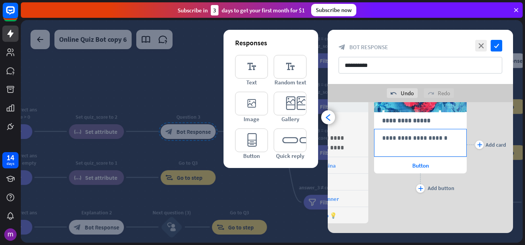
click at [428, 144] on div "**********" at bounding box center [421, 142] width 92 height 27
click at [439, 198] on div "**********" at bounding box center [420, 144] width 93 height 200
drag, startPoint x: 455, startPoint y: 139, endPoint x: 473, endPoint y: 145, distance: 18.6
click at [476, 148] on div "**********" at bounding box center [420, 144] width 185 height 200
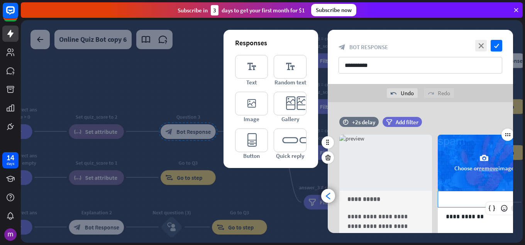
drag, startPoint x: 370, startPoint y: 117, endPoint x: 503, endPoint y: 149, distance: 137.1
click at [503, 149] on div "**********" at bounding box center [420, 223] width 185 height 200
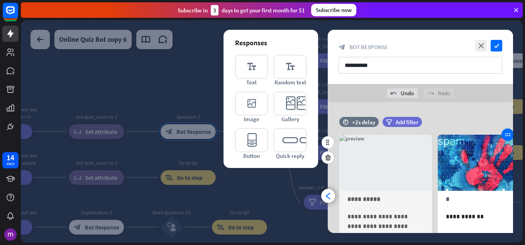
click at [508, 132] on icon at bounding box center [508, 134] width 7 height 7
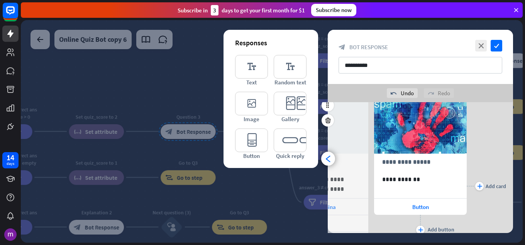
scroll to position [77, 0]
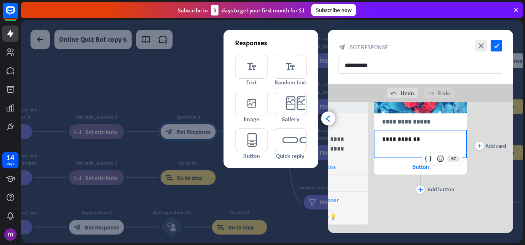
click at [432, 140] on p "**********" at bounding box center [421, 139] width 77 height 10
click at [436, 126] on div "**********" at bounding box center [420, 121] width 93 height 17
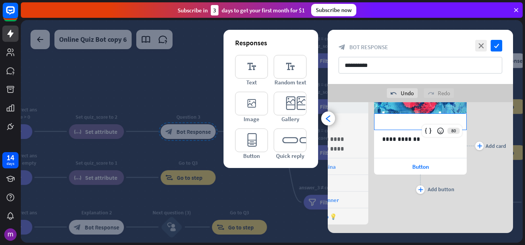
click at [436, 126] on div at bounding box center [440, 130] width 11 height 11
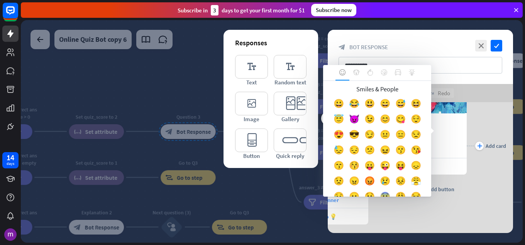
click at [472, 117] on div "plus Add card" at bounding box center [486, 146] width 39 height 200
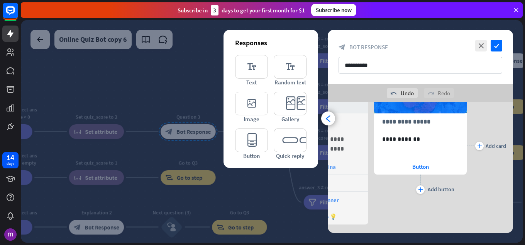
scroll to position [0, 0]
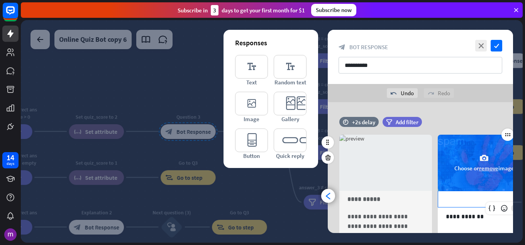
drag, startPoint x: 472, startPoint y: 117, endPoint x: 440, endPoint y: 160, distance: 53.6
click at [440, 160] on div "**********" at bounding box center [420, 223] width 185 height 200
click at [490, 167] on button "remove" at bounding box center [489, 167] width 19 height 7
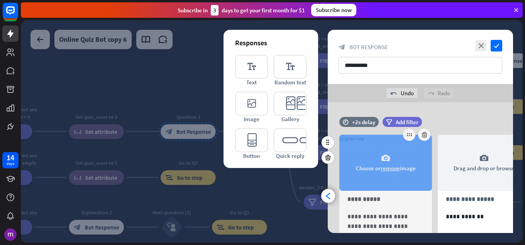
click at [383, 167] on button "remove" at bounding box center [390, 167] width 19 height 7
click at [379, 147] on div "camera Drag and drop or browse" at bounding box center [386, 162] width 93 height 56
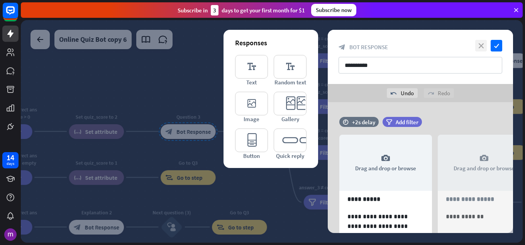
click at [479, 46] on icon "close" at bounding box center [482, 46] width 12 height 12
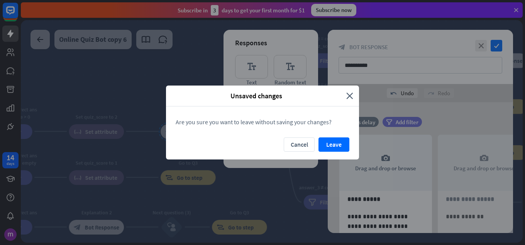
click at [354, 95] on div "Unsaved changes close" at bounding box center [262, 95] width 193 height 21
click at [347, 97] on icon "close" at bounding box center [350, 95] width 7 height 9
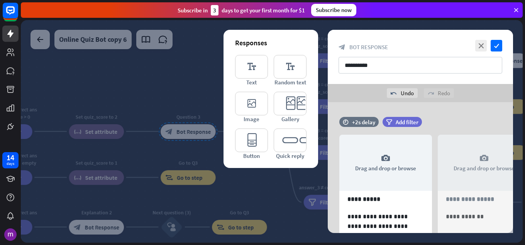
click at [160, 63] on div at bounding box center [272, 131] width 502 height 222
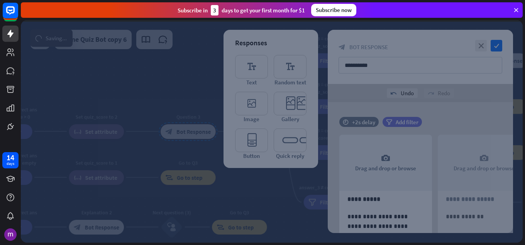
click at [160, 63] on div at bounding box center [272, 131] width 502 height 222
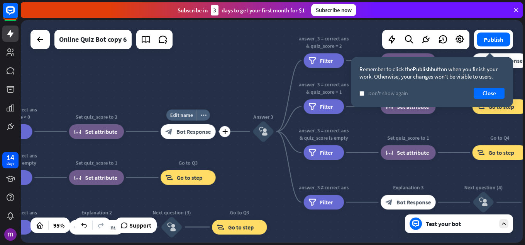
click at [204, 131] on span "Bot Response" at bounding box center [194, 131] width 34 height 7
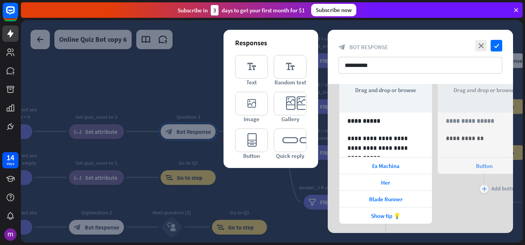
scroll to position [77, 0]
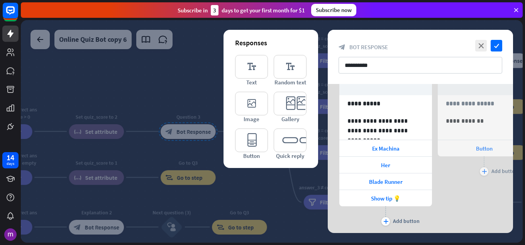
click at [201, 65] on div at bounding box center [272, 131] width 502 height 222
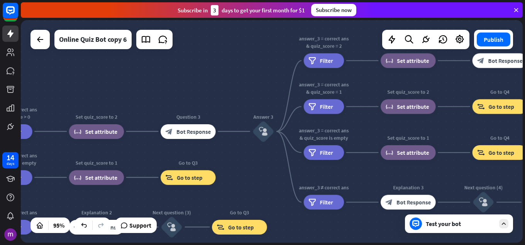
click at [482, 232] on div "Test your bot" at bounding box center [459, 223] width 108 height 19
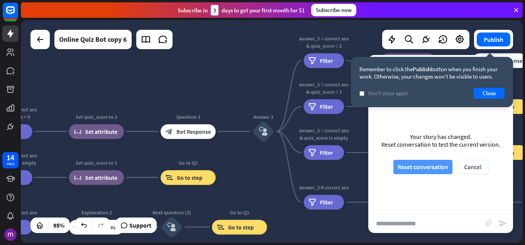
click at [442, 168] on button "Reset conversation" at bounding box center [423, 167] width 59 height 14
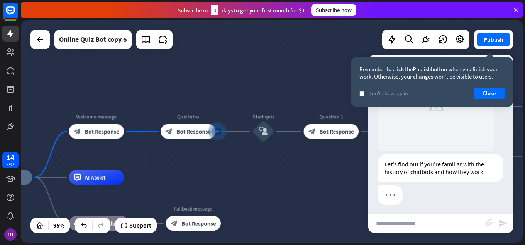
scroll to position [85, 0]
click at [360, 97] on div "check Don't show again Close" at bounding box center [432, 93] width 145 height 11
click at [361, 95] on icon "check" at bounding box center [361, 93] width 3 height 3
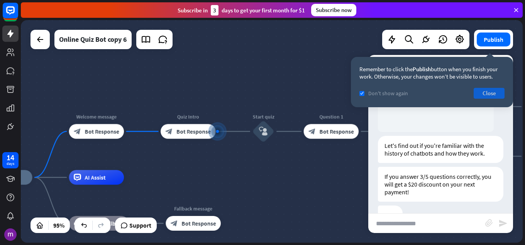
click at [488, 97] on button "Close" at bounding box center [489, 93] width 31 height 11
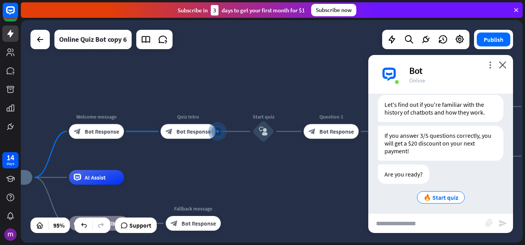
scroll to position [145, 0]
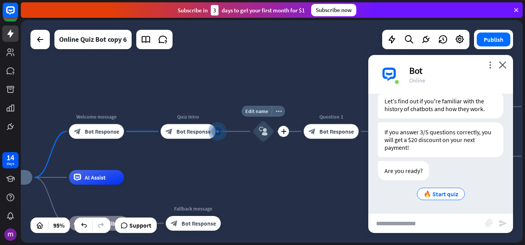
click at [256, 136] on div "block_user_input" at bounding box center [264, 131] width 22 height 22
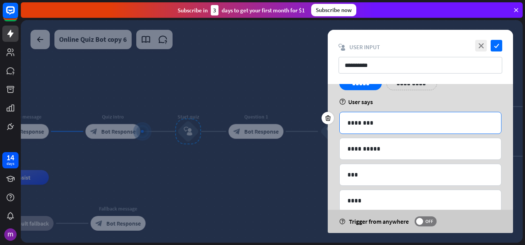
scroll to position [76, 0]
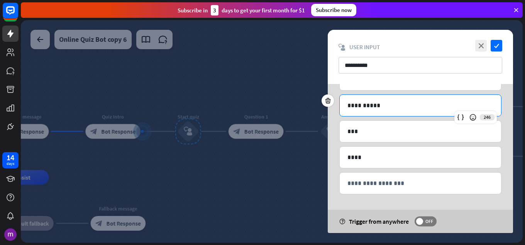
click at [400, 110] on div "**********" at bounding box center [421, 105] width 162 height 21
click at [497, 47] on icon "check" at bounding box center [497, 46] width 12 height 12
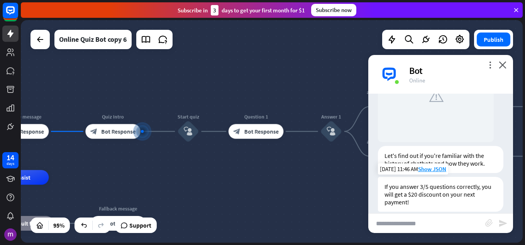
scroll to position [145, 0]
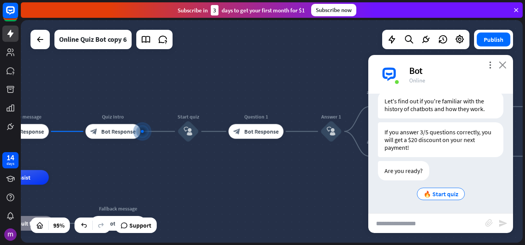
click at [504, 62] on icon "close" at bounding box center [503, 64] width 8 height 7
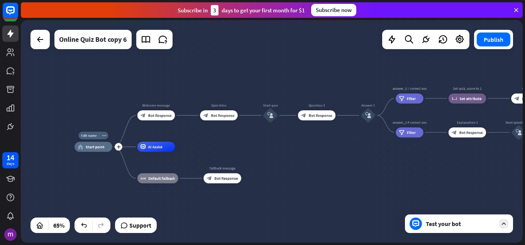
click at [104, 151] on div "Edit name more_horiz plus home_2 Start point" at bounding box center [93, 146] width 37 height 10
click at [90, 146] on span "Start point" at bounding box center [95, 146] width 19 height 5
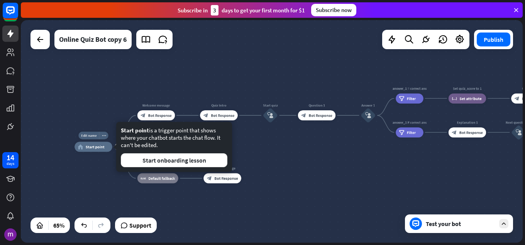
click at [90, 146] on span "Start point" at bounding box center [95, 146] width 19 height 5
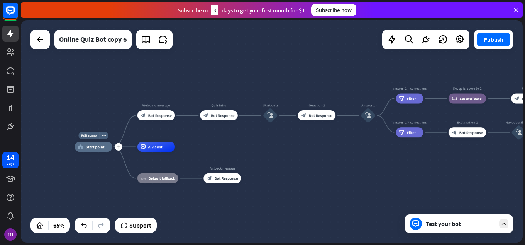
click at [98, 146] on span "Start point" at bounding box center [95, 146] width 19 height 5
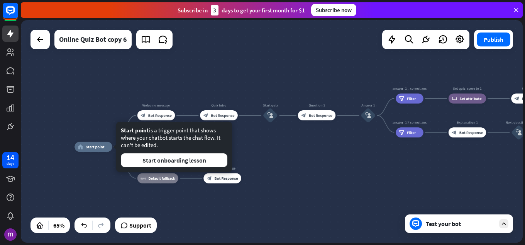
click at [343, 156] on div "home_2 Start point Welcome message block_bot_response Bot Response Quiz Intro b…" at bounding box center [238, 218] width 326 height 145
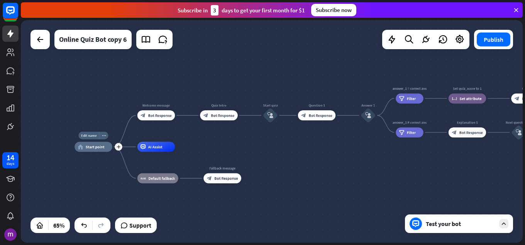
click at [102, 146] on span "Start point" at bounding box center [95, 146] width 19 height 5
click at [268, 158] on div "home_2 Start point Welcome message block_bot_response Bot Response Quiz Intro b…" at bounding box center [238, 218] width 326 height 145
click at [164, 118] on div "block_bot_response Bot Response" at bounding box center [157, 115] width 38 height 10
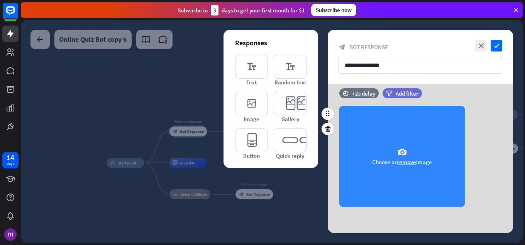
scroll to position [63, 0]
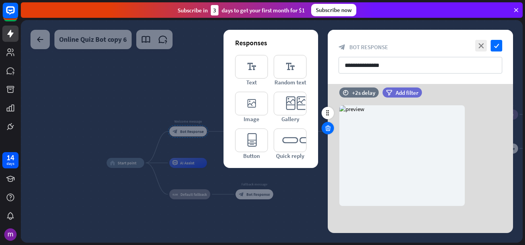
click at [328, 127] on icon at bounding box center [328, 127] width 7 height 7
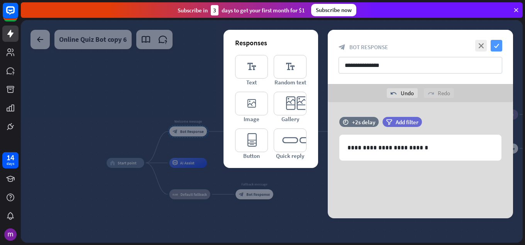
click at [494, 48] on icon "check" at bounding box center [497, 46] width 12 height 12
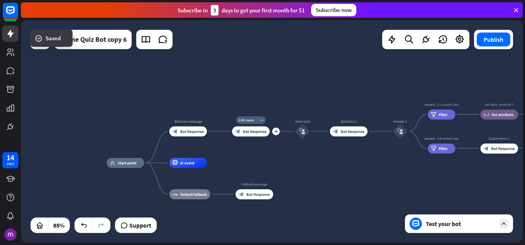
click at [251, 133] on span "Bot Response" at bounding box center [255, 131] width 24 height 5
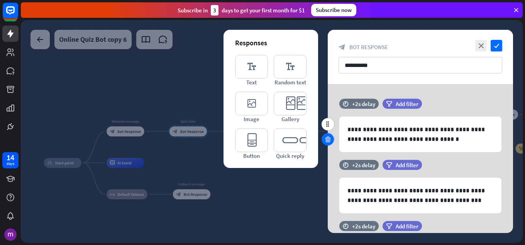
click at [331, 139] on icon at bounding box center [328, 139] width 7 height 7
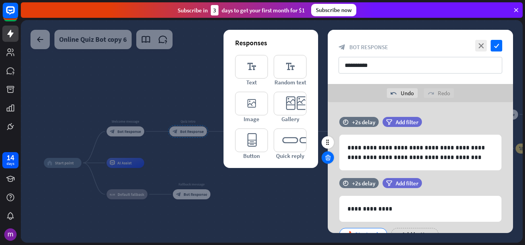
click at [328, 157] on icon at bounding box center [328, 157] width 7 height 7
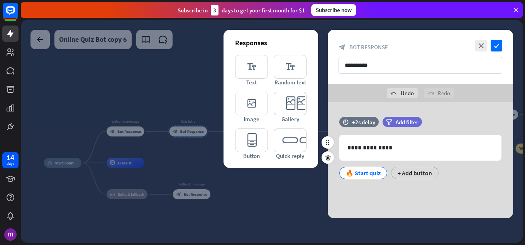
click at [370, 172] on div "🔥 Start quiz" at bounding box center [363, 173] width 35 height 12
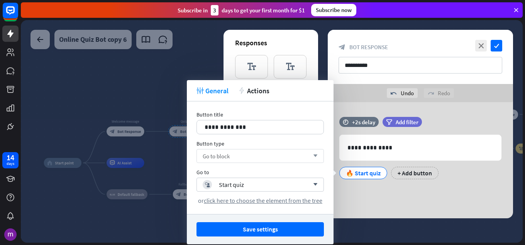
click at [268, 152] on div "Go to block arrow_down" at bounding box center [261, 156] width 128 height 14
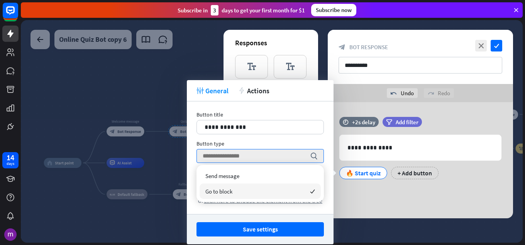
click at [333, 208] on div "**********" at bounding box center [260, 157] width 147 height 112
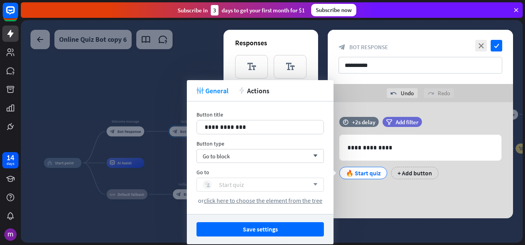
click at [227, 187] on div "Start quiz" at bounding box center [231, 184] width 25 height 8
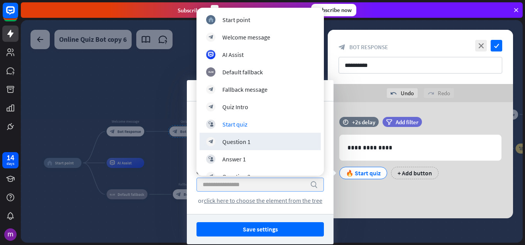
click at [90, 216] on div at bounding box center [272, 131] width 502 height 222
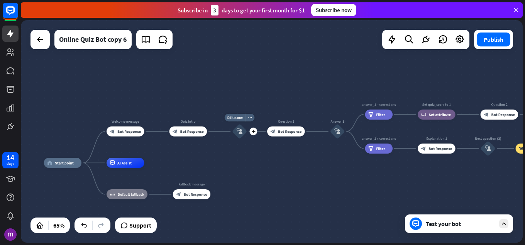
click at [236, 132] on div "block_user_input" at bounding box center [239, 131] width 15 height 15
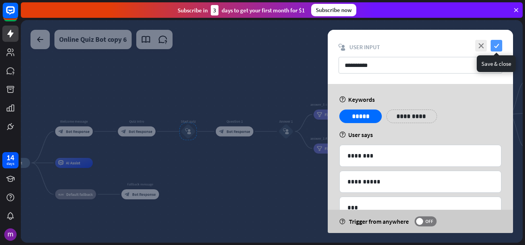
click at [499, 46] on icon "check" at bounding box center [497, 46] width 12 height 12
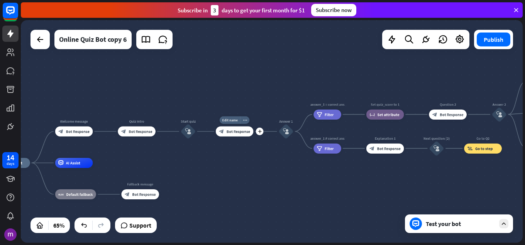
click at [231, 130] on span "Bot Response" at bounding box center [239, 131] width 24 height 5
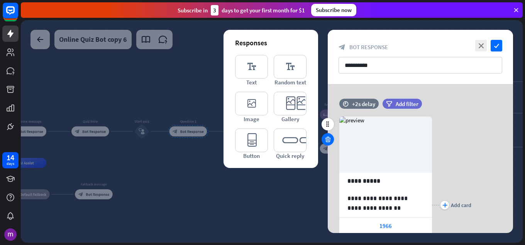
click at [329, 137] on icon at bounding box center [328, 139] width 7 height 7
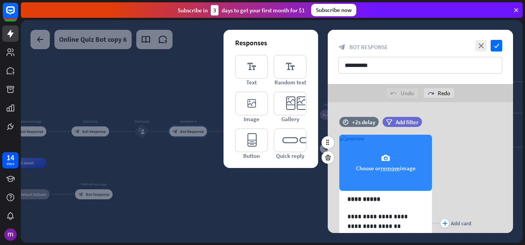
click at [366, 153] on div "camera Choose or remove image" at bounding box center [386, 162] width 93 height 56
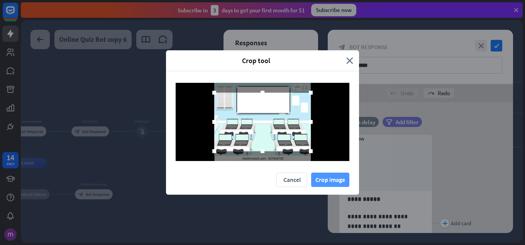
click at [331, 179] on button "Crop image" at bounding box center [330, 179] width 38 height 14
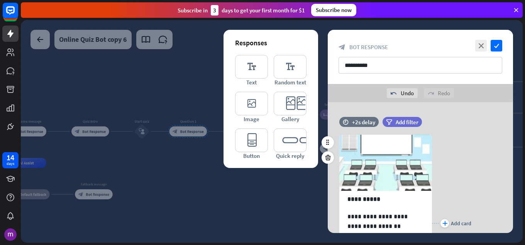
click at [466, 173] on div "plus Add card" at bounding box center [451, 223] width 39 height 200
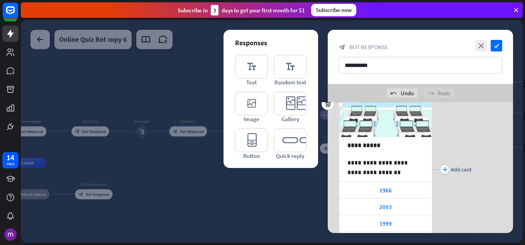
scroll to position [77, 0]
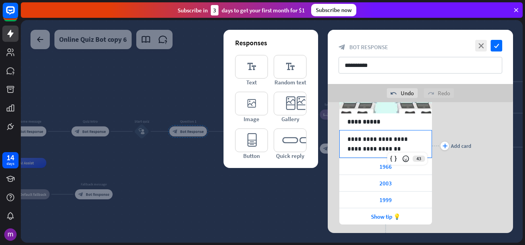
click at [383, 142] on p "**********" at bounding box center [386, 143] width 77 height 19
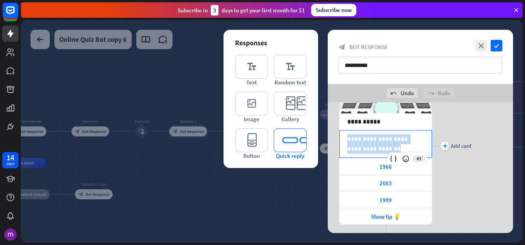
drag, startPoint x: 381, startPoint y: 148, endPoint x: 299, endPoint y: 133, distance: 83.3
click at [328, 133] on div "**********" at bounding box center [420, 149] width 185 height 248
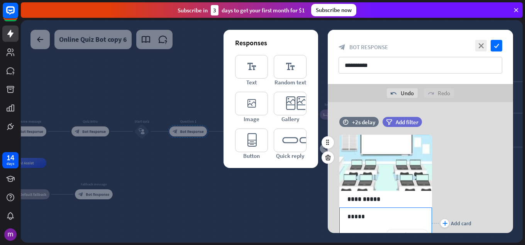
click at [477, 150] on div "**********" at bounding box center [420, 223] width 185 height 200
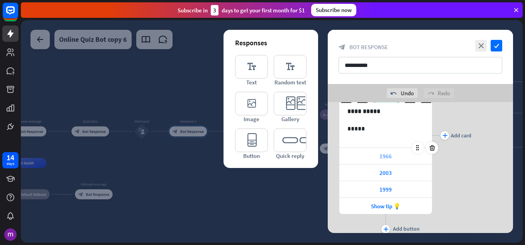
scroll to position [77, 0]
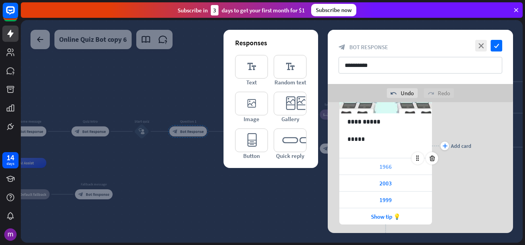
click at [391, 165] on span "1966" at bounding box center [386, 166] width 12 height 7
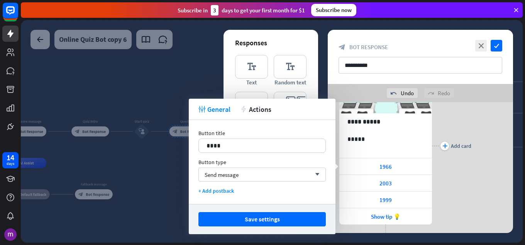
drag, startPoint x: 217, startPoint y: 141, endPoint x: 194, endPoint y: 141, distance: 22.8
click at [194, 141] on div "Button title 16 **** Button type Send message arrow_down + Add postback" at bounding box center [262, 162] width 147 height 84
drag, startPoint x: 236, startPoint y: 148, endPoint x: 194, endPoint y: 145, distance: 42.6
click at [194, 145] on div "Button title 16 **** Button type Send message arrow_down + Add postback" at bounding box center [262, 162] width 147 height 84
click at [372, 178] on div "2003" at bounding box center [386, 183] width 93 height 16
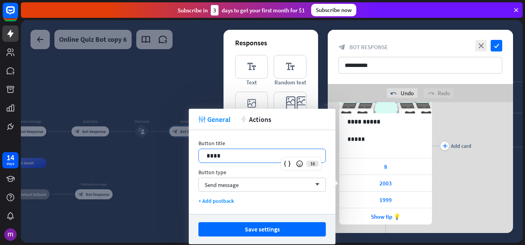
drag, startPoint x: 247, startPoint y: 154, endPoint x: 165, endPoint y: 148, distance: 82.1
click at [166, 149] on body "14 days close Product Help First steps Get started with ChatBot Help Center Fol…" at bounding box center [262, 122] width 525 height 245
click at [395, 200] on div "1999" at bounding box center [386, 199] width 93 height 16
drag, startPoint x: 248, startPoint y: 155, endPoint x: 160, endPoint y: 147, distance: 88.1
click at [160, 147] on body "14 days close Product Help First steps Get started with ChatBot Help Center Fol…" at bounding box center [262, 122] width 525 height 245
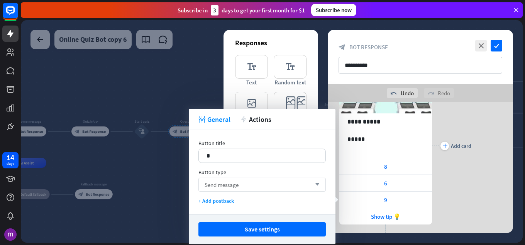
click at [219, 185] on span "Send message" at bounding box center [222, 184] width 34 height 7
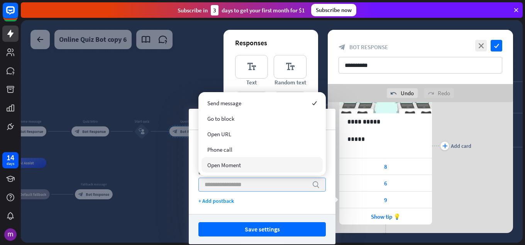
click at [472, 189] on div "**********" at bounding box center [420, 146] width 185 height 200
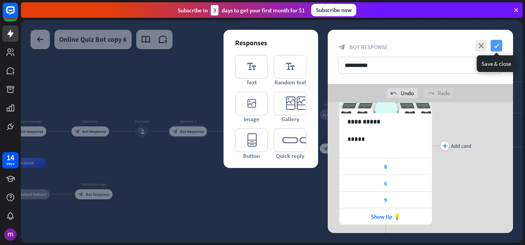
click at [496, 45] on icon "check" at bounding box center [497, 46] width 12 height 12
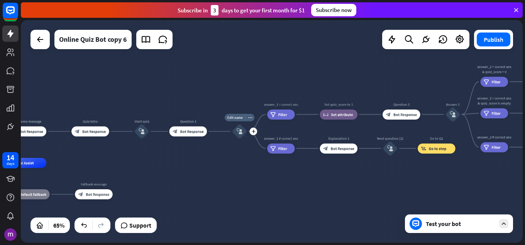
click at [243, 132] on icon "block_user_input" at bounding box center [240, 131] width 6 height 6
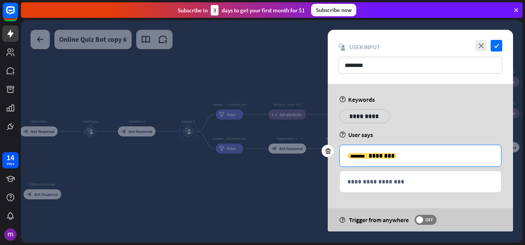
click at [398, 149] on div "**********" at bounding box center [421, 155] width 162 height 21
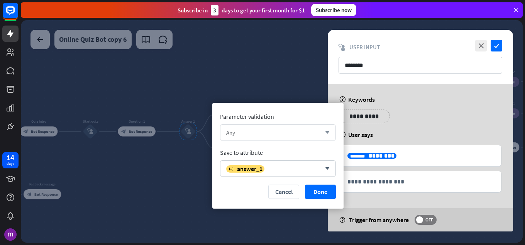
click at [301, 130] on div "Any" at bounding box center [273, 132] width 95 height 7
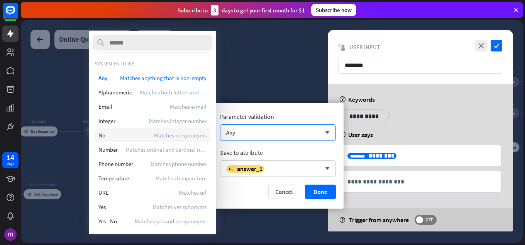
click at [114, 137] on div "No Matches no synonyms" at bounding box center [153, 135] width 116 height 14
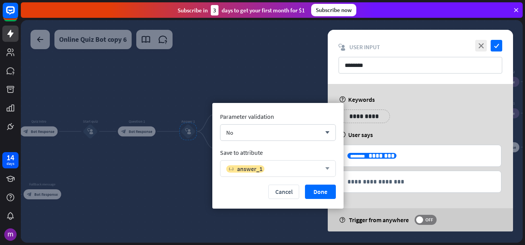
click at [288, 168] on div "variable answer_1" at bounding box center [273, 169] width 95 height 8
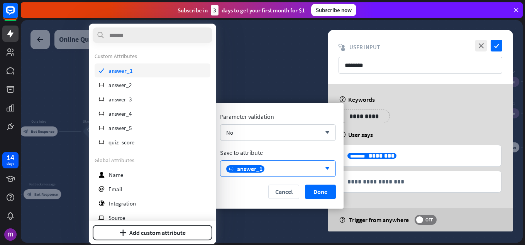
click at [125, 71] on span "answer_1" at bounding box center [121, 70] width 24 height 7
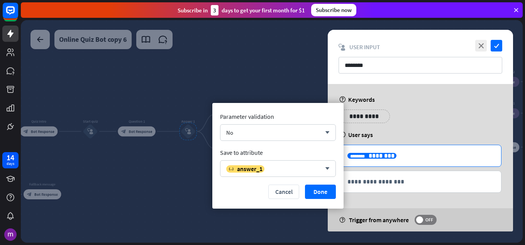
click at [418, 145] on div "**********" at bounding box center [421, 156] width 162 height 22
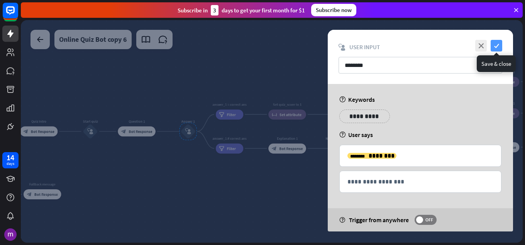
click at [495, 47] on icon "check" at bounding box center [497, 46] width 12 height 12
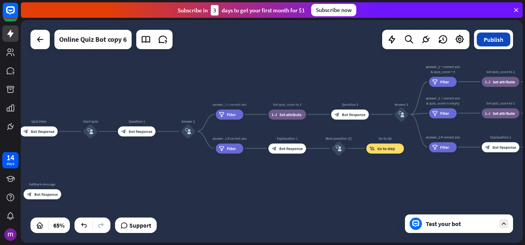
click at [493, 40] on button "Publish" at bounding box center [494, 39] width 34 height 14
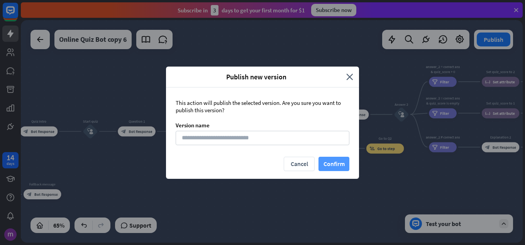
click at [342, 165] on button "Confirm" at bounding box center [334, 163] width 31 height 14
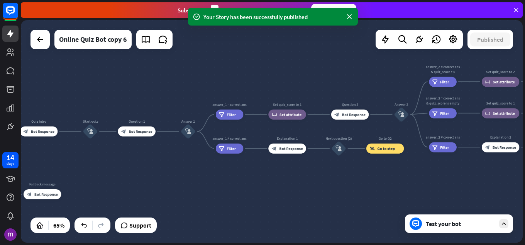
click at [452, 221] on div "Test your bot" at bounding box center [461, 223] width 70 height 8
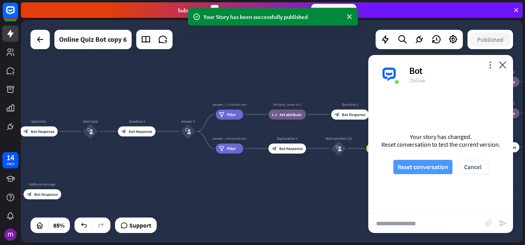
click at [427, 166] on button "Reset conversation" at bounding box center [423, 167] width 59 height 14
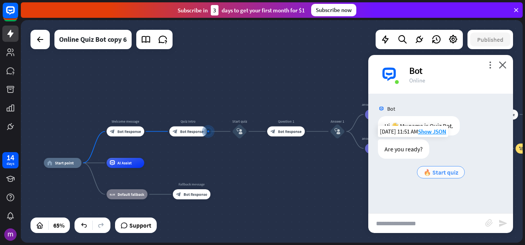
click at [446, 173] on span "🔥 Start quiz" at bounding box center [441, 172] width 35 height 8
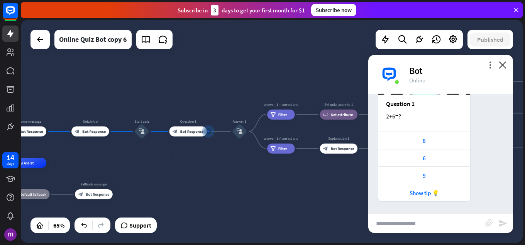
scroll to position [186, 0]
click at [434, 144] on div "8" at bounding box center [425, 140] width 84 height 7
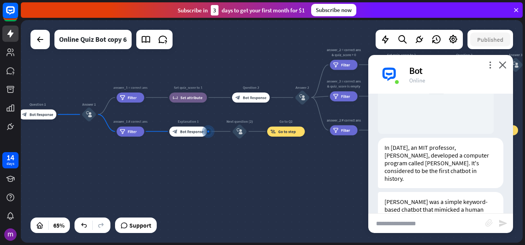
scroll to position [457, 0]
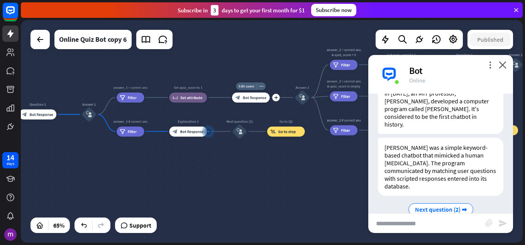
click at [250, 99] on span "Bot Response" at bounding box center [255, 97] width 24 height 5
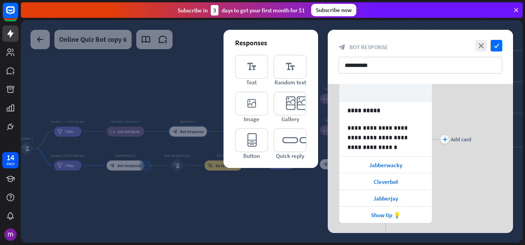
scroll to position [109, 0]
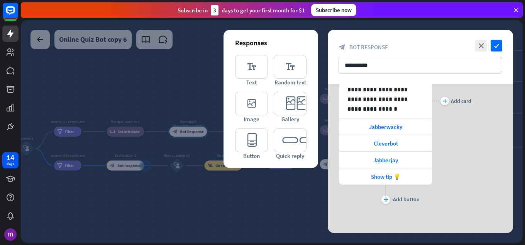
drag, startPoint x: 111, startPoint y: 211, endPoint x: 120, endPoint y: 206, distance: 10.1
click at [111, 211] on div at bounding box center [272, 131] width 502 height 222
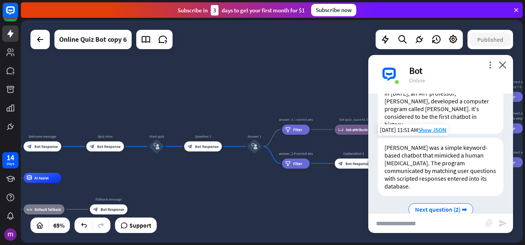
drag, startPoint x: 167, startPoint y: 197, endPoint x: 396, endPoint y: 195, distance: 228.4
click at [396, 195] on div "home_2 Start point Welcome message block_bot_response Bot Response Quiz Intro b…" at bounding box center [272, 131] width 502 height 222
click at [200, 146] on span "Bot Response" at bounding box center [207, 146] width 24 height 5
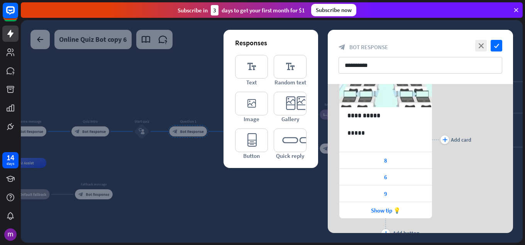
scroll to position [99, 0]
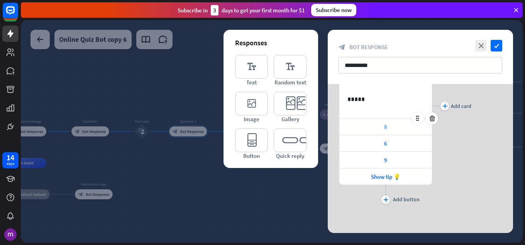
click at [379, 121] on div "8" at bounding box center [386, 126] width 93 height 16
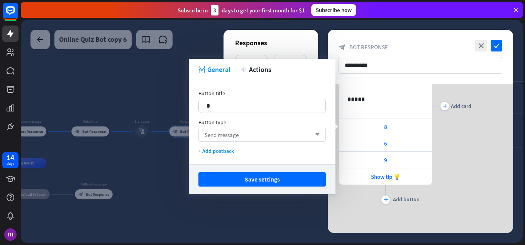
click at [284, 132] on div "Send message arrow_down" at bounding box center [263, 135] width 128 height 14
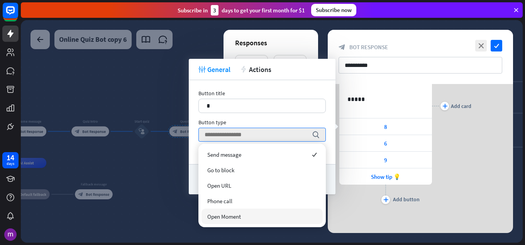
drag, startPoint x: 180, startPoint y: 205, endPoint x: 182, endPoint y: 201, distance: 4.7
click at [180, 204] on div at bounding box center [272, 131] width 502 height 222
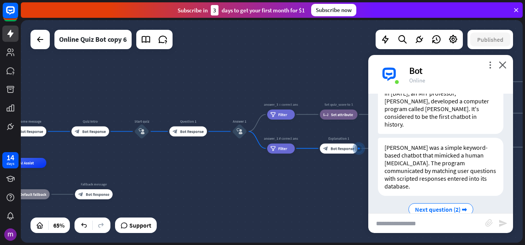
click at [503, 69] on div "Bot" at bounding box center [457, 71] width 95 height 12
click at [503, 70] on div "Bot" at bounding box center [457, 71] width 95 height 12
click at [502, 66] on icon "close" at bounding box center [503, 64] width 8 height 7
click at [502, 66] on div "Bot Online" at bounding box center [457, 74] width 95 height 19
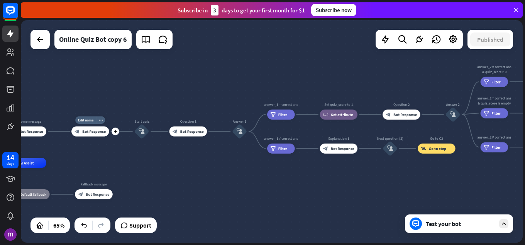
click at [102, 131] on span "Bot Response" at bounding box center [94, 131] width 24 height 5
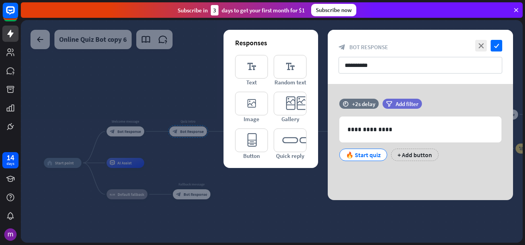
click at [185, 148] on div at bounding box center [272, 131] width 502 height 222
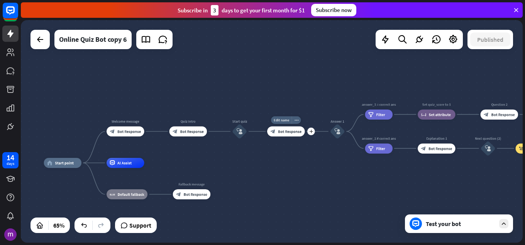
click at [292, 131] on span "Bot Response" at bounding box center [290, 131] width 24 height 5
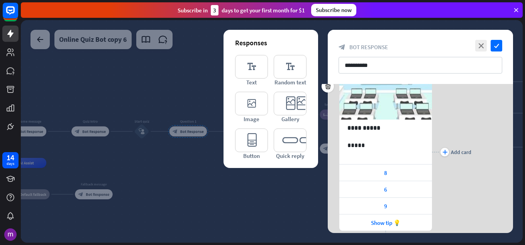
scroll to position [99, 0]
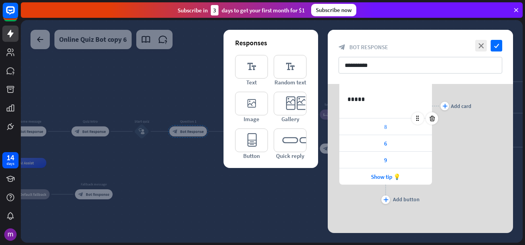
click at [382, 133] on div "8" at bounding box center [386, 126] width 93 height 16
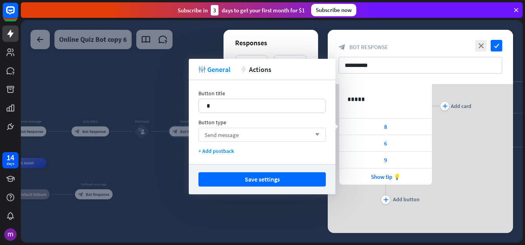
click at [275, 139] on div "Send message arrow_down" at bounding box center [263, 135] width 128 height 14
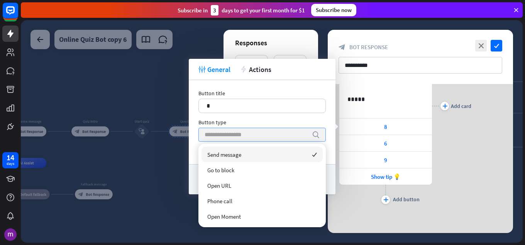
click at [275, 139] on input "search" at bounding box center [257, 134] width 104 height 13
click at [262, 159] on div "Send message checked" at bounding box center [262, 153] width 121 height 15
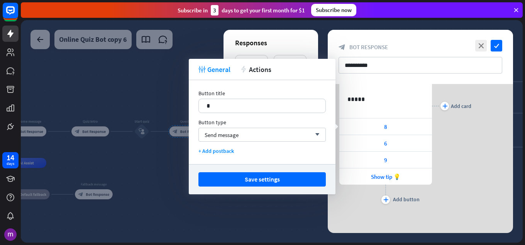
click at [457, 152] on div "plus Add card" at bounding box center [451, 106] width 39 height 200
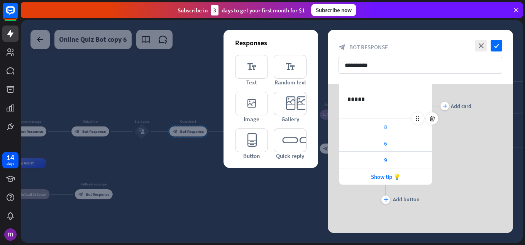
click at [395, 123] on div "8" at bounding box center [386, 126] width 93 height 16
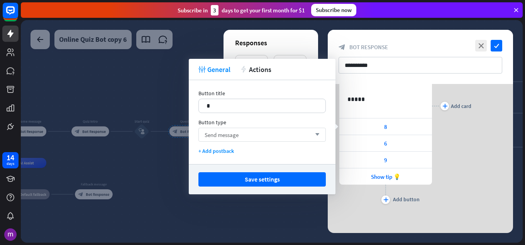
click at [316, 136] on icon "arrow_down" at bounding box center [315, 134] width 9 height 5
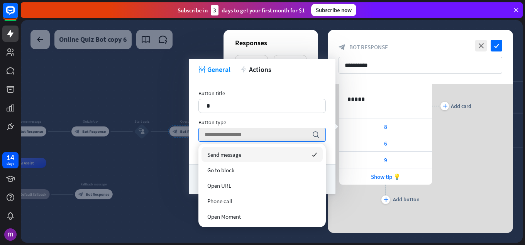
click at [242, 158] on div "Send message checked" at bounding box center [262, 153] width 121 height 15
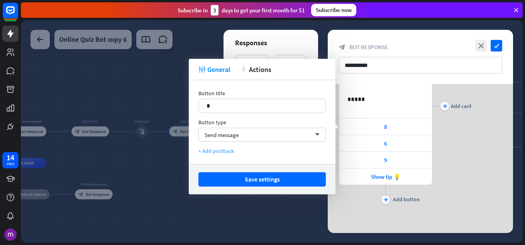
click at [225, 150] on div "+ Add postback" at bounding box center [263, 150] width 128 height 7
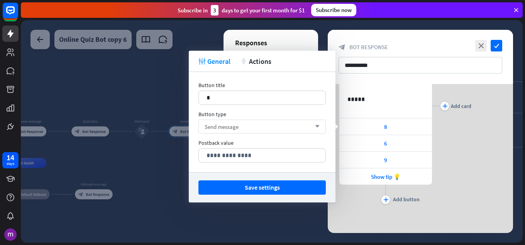
click at [309, 123] on div "Send message arrow_down" at bounding box center [263, 126] width 128 height 14
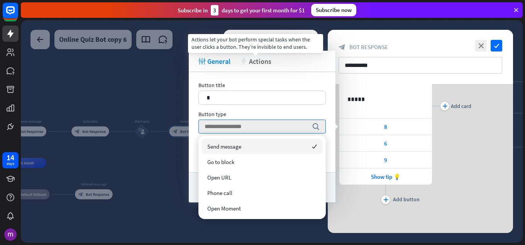
click at [264, 62] on span "Actions" at bounding box center [260, 61] width 22 height 9
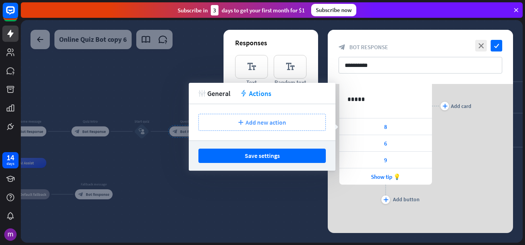
click at [271, 121] on span "Add new action" at bounding box center [266, 122] width 41 height 8
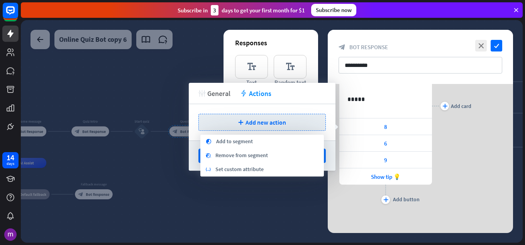
click at [215, 92] on span "General" at bounding box center [218, 93] width 23 height 9
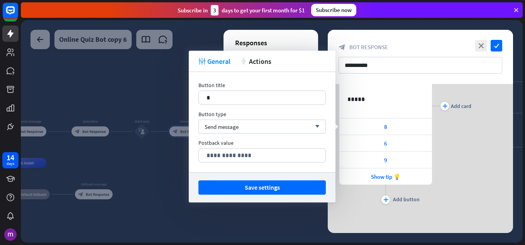
click at [245, 56] on div "tweak General action Actions" at bounding box center [262, 61] width 147 height 21
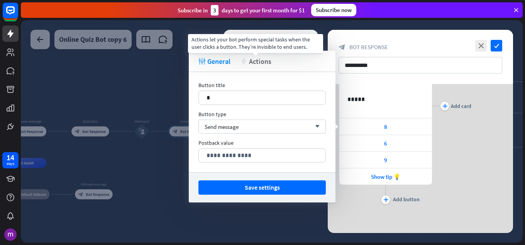
click at [250, 62] on span "Actions" at bounding box center [260, 61] width 22 height 9
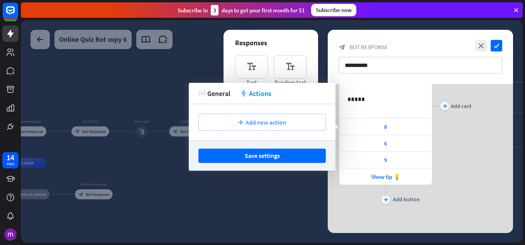
click at [254, 120] on span "Add new action" at bounding box center [266, 122] width 41 height 8
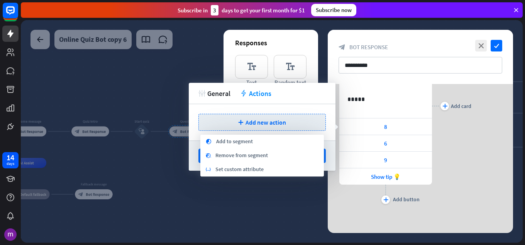
click at [255, 168] on span "Set custom attribute" at bounding box center [240, 169] width 48 height 8
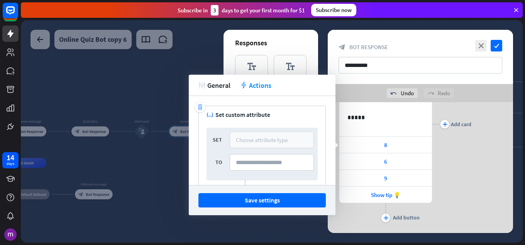
click at [266, 136] on div "Choose attribute type" at bounding box center [262, 139] width 52 height 7
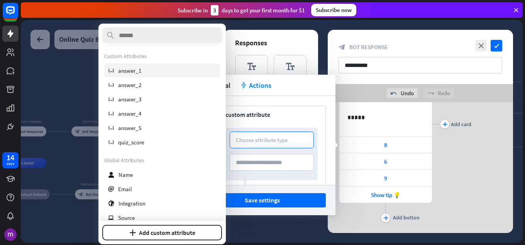
click at [131, 67] on span "answer_1" at bounding box center [129, 70] width 23 height 7
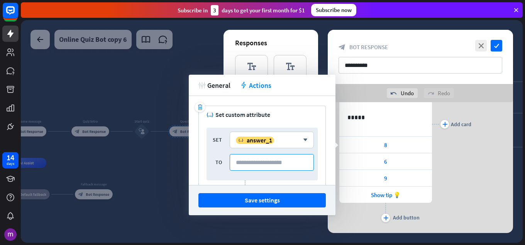
click at [283, 164] on input at bounding box center [272, 162] width 84 height 17
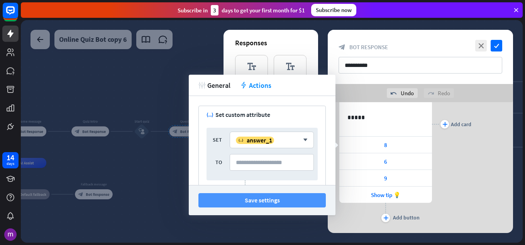
click at [274, 199] on button "Save settings" at bounding box center [263, 200] width 128 height 14
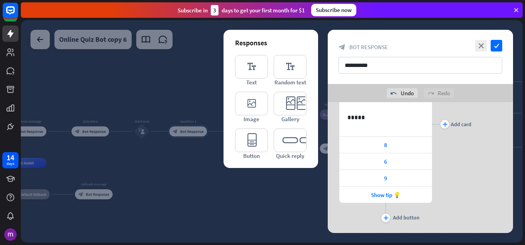
click at [448, 163] on div "plus Add card" at bounding box center [451, 124] width 39 height 200
click at [245, 183] on div at bounding box center [272, 131] width 502 height 222
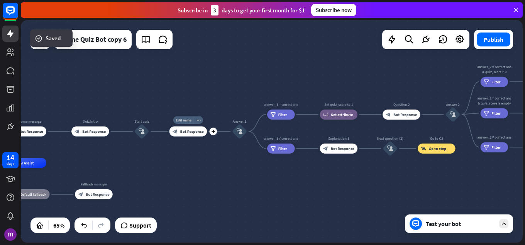
click at [199, 133] on span "Bot Response" at bounding box center [192, 131] width 24 height 5
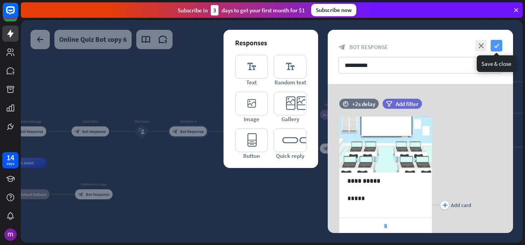
click at [498, 48] on icon "check" at bounding box center [497, 46] width 12 height 12
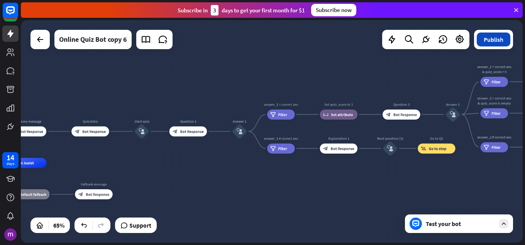
click at [485, 46] on button "Publish" at bounding box center [494, 39] width 34 height 14
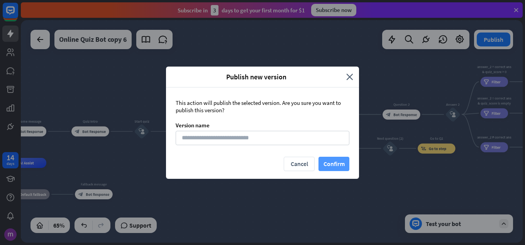
click at [335, 163] on button "Confirm" at bounding box center [334, 163] width 31 height 14
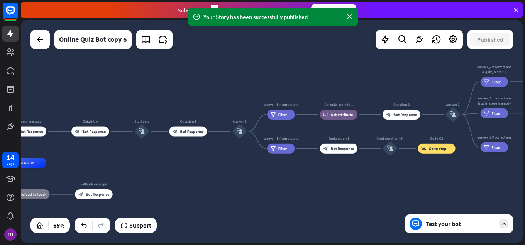
click at [449, 221] on div "Test your bot" at bounding box center [461, 223] width 70 height 8
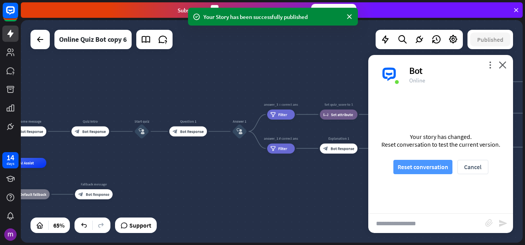
click at [445, 168] on button "Reset conversation" at bounding box center [423, 167] width 59 height 14
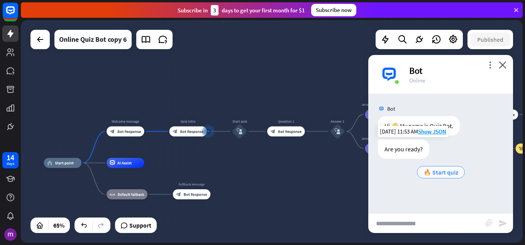
click at [444, 169] on span "🔥 Start quiz" at bounding box center [441, 172] width 35 height 8
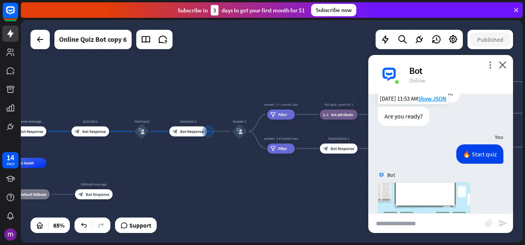
scroll to position [186, 0]
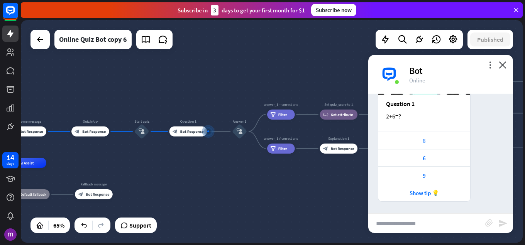
click at [440, 141] on div "8" at bounding box center [425, 140] width 84 height 7
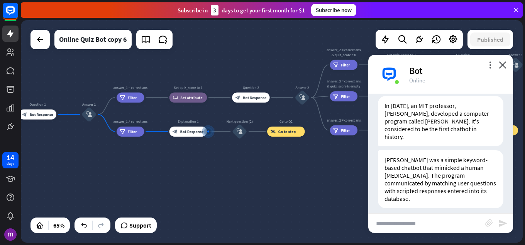
scroll to position [457, 0]
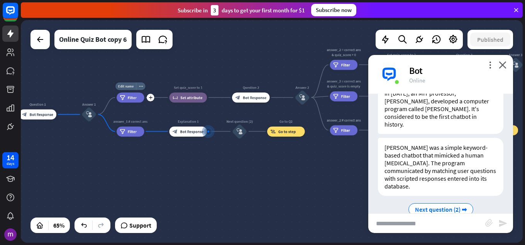
click at [125, 94] on div "filter Filter" at bounding box center [130, 97] width 27 height 10
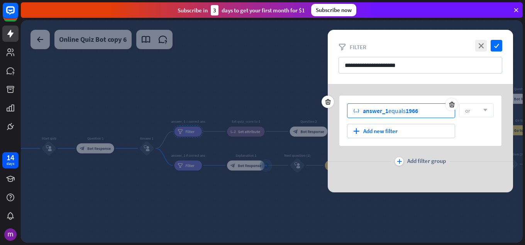
click at [425, 109] on div "variable answer_1 equals 1966" at bounding box center [401, 110] width 108 height 15
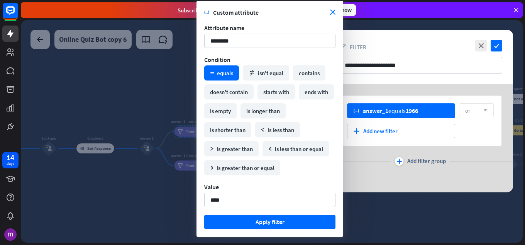
drag, startPoint x: 250, startPoint y: 196, endPoint x: 164, endPoint y: 191, distance: 86.3
click at [167, 192] on body "14 days close Product Help First steps Get started with ChatBot Help Center Fol…" at bounding box center [262, 122] width 525 height 245
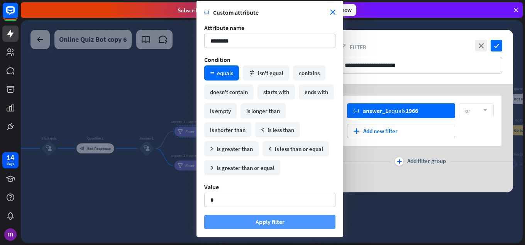
type input "*"
click at [260, 226] on button "Apply filter" at bounding box center [269, 221] width 131 height 14
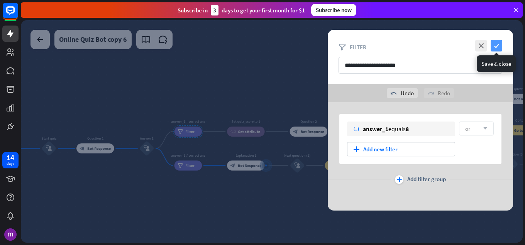
click at [499, 44] on icon "check" at bounding box center [497, 46] width 12 height 12
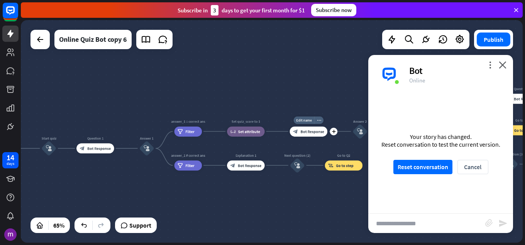
click at [312, 131] on span "Bot Response" at bounding box center [313, 131] width 24 height 5
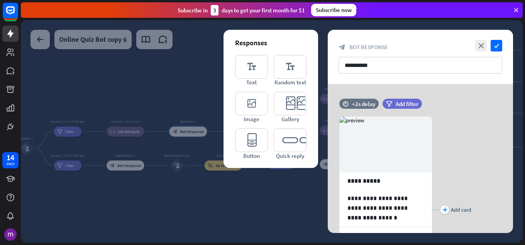
click at [136, 128] on div at bounding box center [272, 131] width 502 height 222
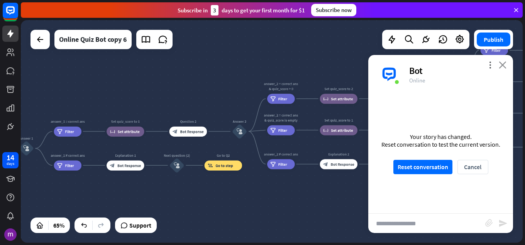
click at [504, 62] on icon "close" at bounding box center [503, 64] width 8 height 7
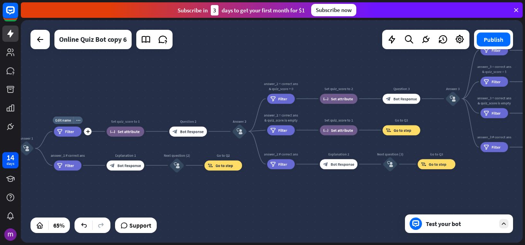
click at [65, 131] on span "Filter" at bounding box center [69, 131] width 9 height 5
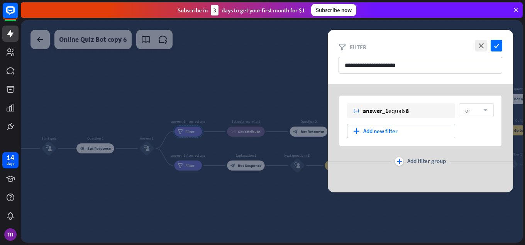
click at [246, 129] on div at bounding box center [272, 131] width 502 height 222
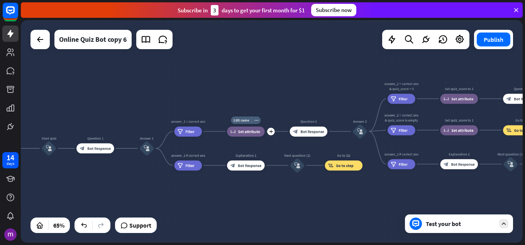
click at [244, 133] on span "Set attribute" at bounding box center [249, 131] width 22 height 5
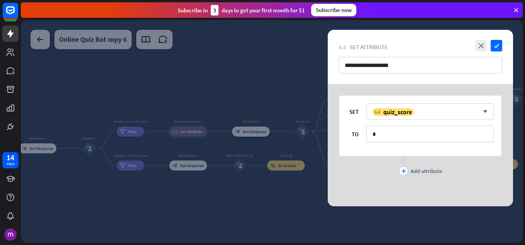
click at [498, 39] on div "**********" at bounding box center [420, 57] width 185 height 54
click at [499, 45] on icon "check" at bounding box center [497, 46] width 12 height 12
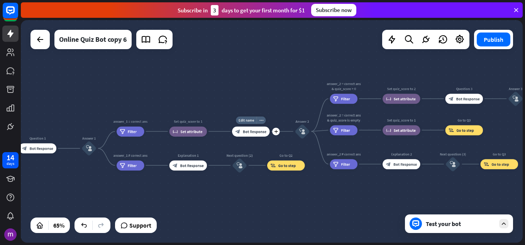
click at [260, 133] on span "Bot Response" at bounding box center [255, 131] width 24 height 5
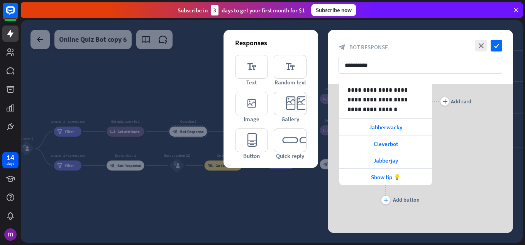
scroll to position [109, 0]
click at [498, 42] on icon "check" at bounding box center [497, 46] width 12 height 12
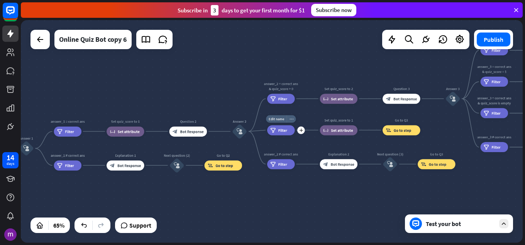
click at [292, 118] on icon "more_horiz" at bounding box center [292, 119] width 4 height 4
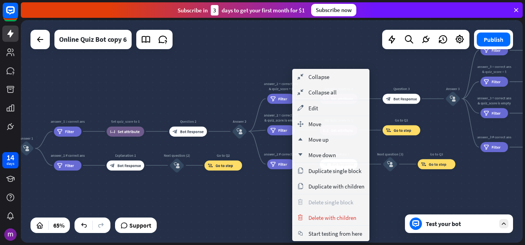
click at [425, 197] on div "home_2 Start point Welcome message block_bot_response Bot Response Quiz Intro b…" at bounding box center [272, 131] width 502 height 222
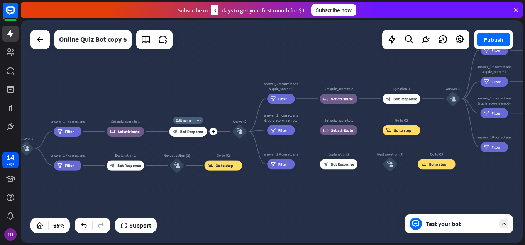
click at [197, 129] on span "Bot Response" at bounding box center [192, 131] width 24 height 5
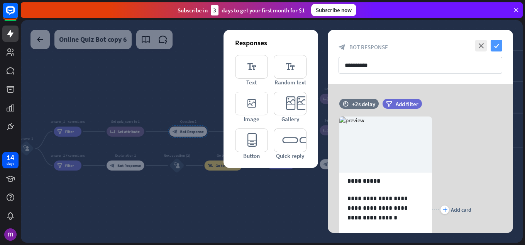
click at [500, 44] on icon "check" at bounding box center [497, 46] width 12 height 12
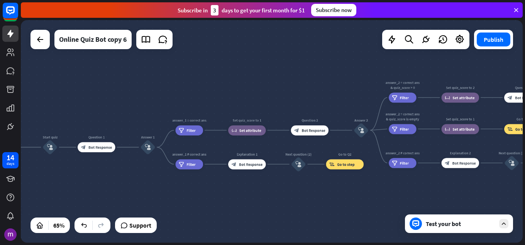
drag, startPoint x: 237, startPoint y: 199, endPoint x: 360, endPoint y: 198, distance: 122.9
click at [360, 198] on div "home_2 Start point Welcome message block_bot_response Bot Response Quiz Intro b…" at bounding box center [272, 131] width 502 height 222
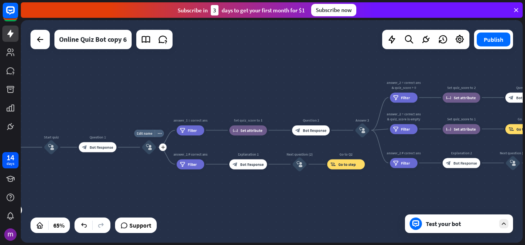
click at [150, 144] on icon "block_user_input" at bounding box center [149, 147] width 6 height 6
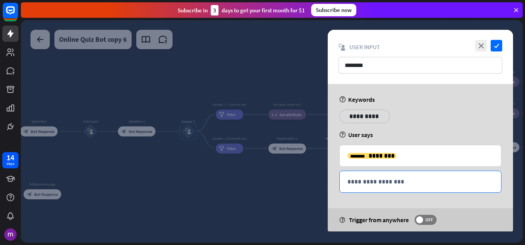
click at [416, 176] on div "**********" at bounding box center [421, 181] width 162 height 21
click at [437, 104] on div "**********" at bounding box center [420, 157] width 185 height 147
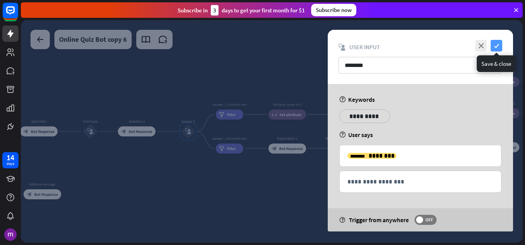
click at [497, 46] on icon "check" at bounding box center [497, 46] width 12 height 12
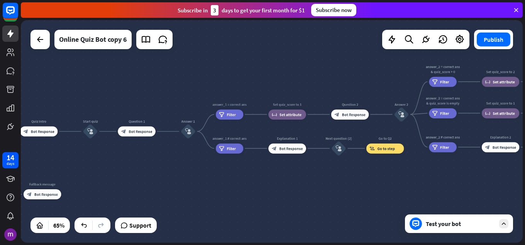
click at [377, 186] on div "home_2 Start point Welcome message block_bot_response Bot Response Quiz Intro b…" at bounding box center [272, 131] width 502 height 222
